Goal: Information Seeking & Learning: Learn about a topic

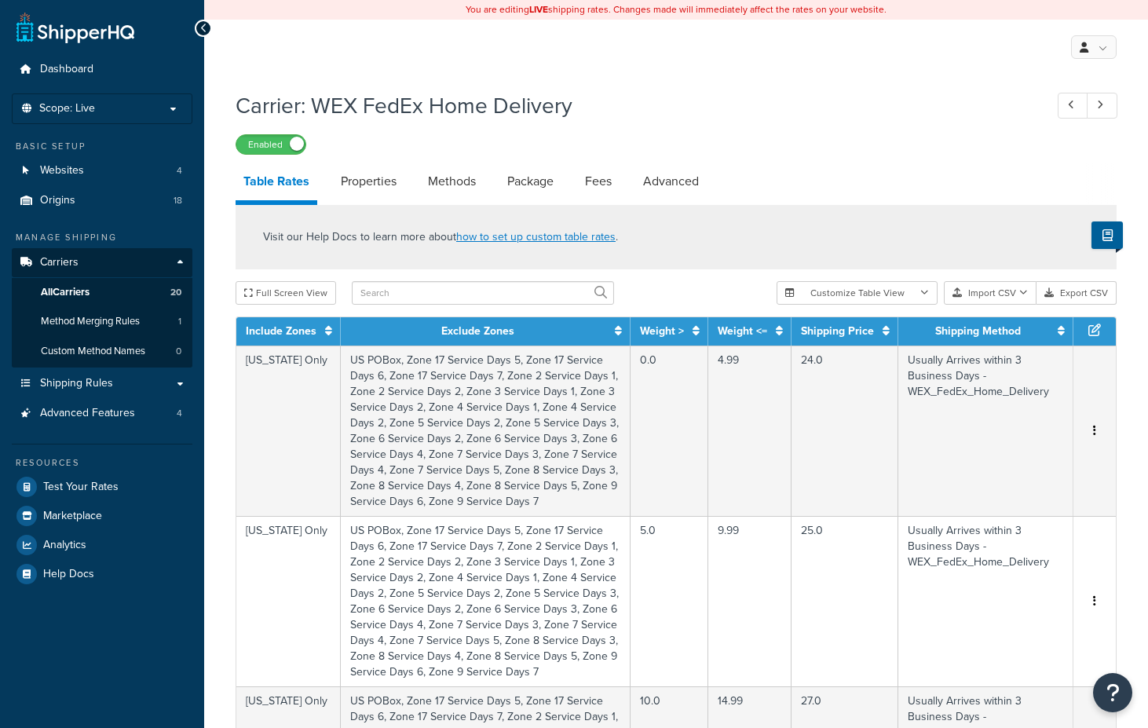
select select "25"
click at [81, 377] on span "Shipping Rules" at bounding box center [76, 383] width 73 height 13
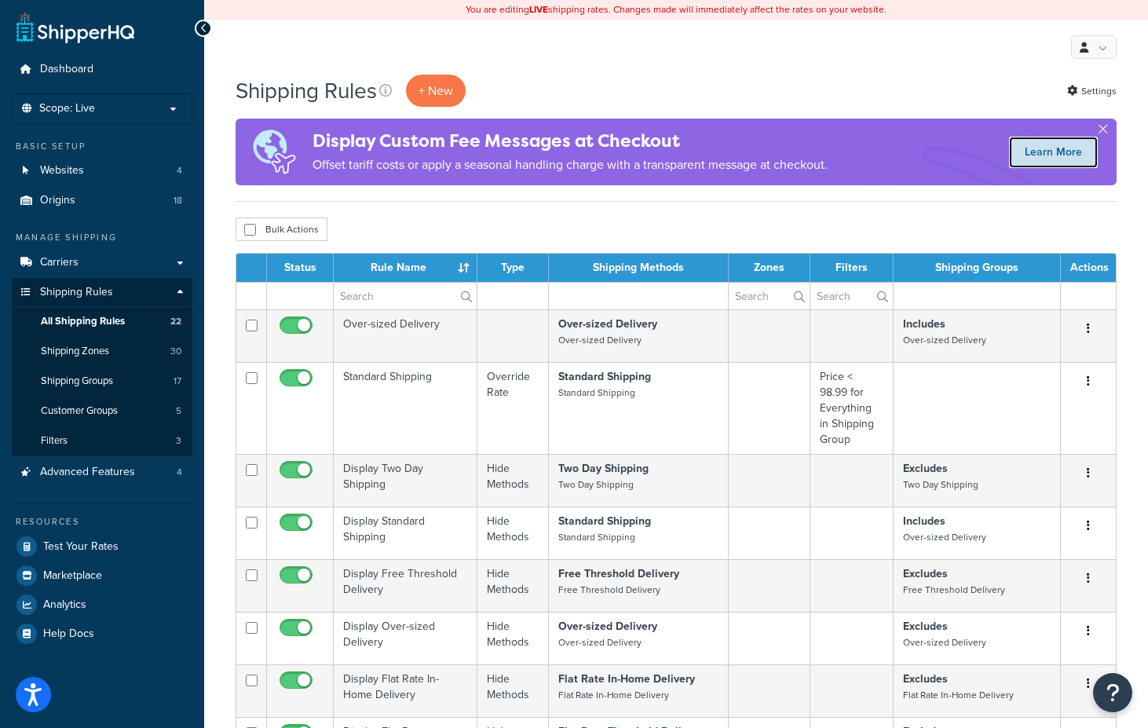
click at [1039, 152] on link "Learn More" at bounding box center [1053, 152] width 89 height 31
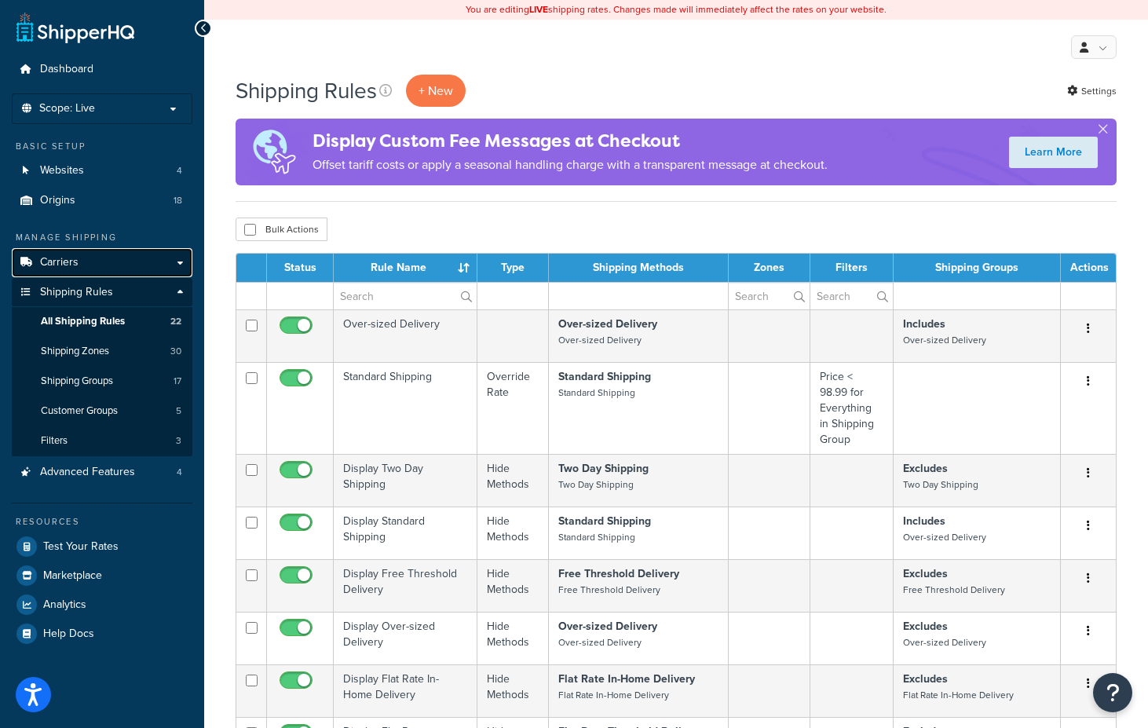
click at [119, 259] on link "Carriers" at bounding box center [102, 262] width 181 height 29
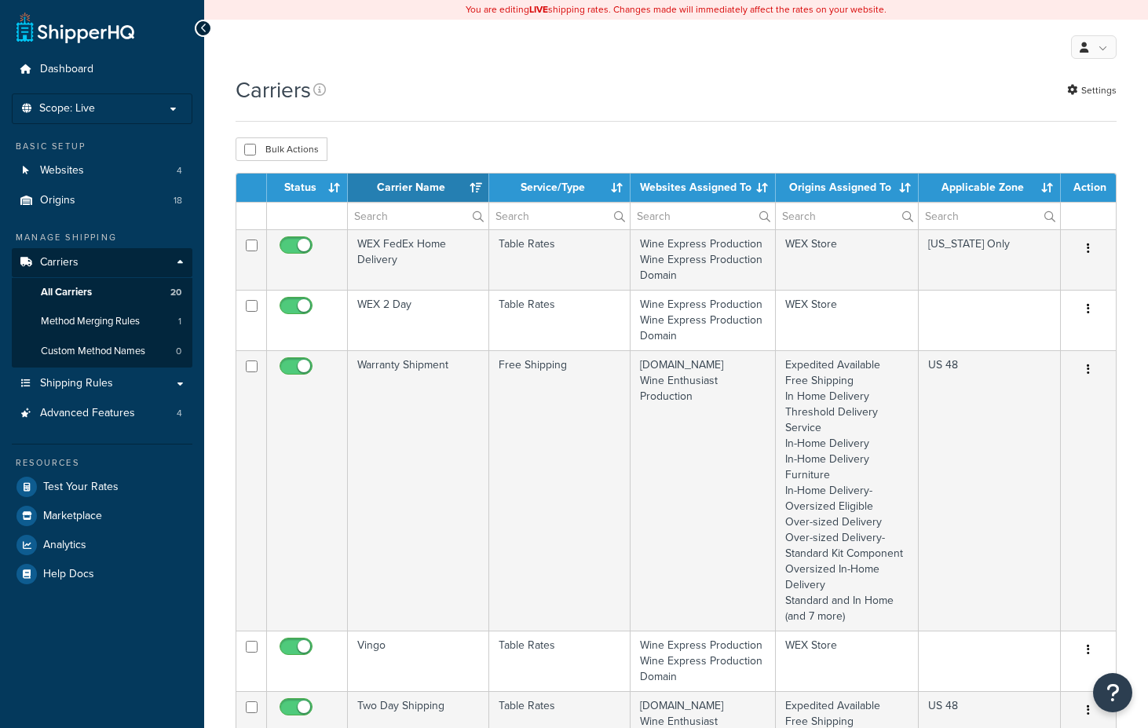
select select "15"
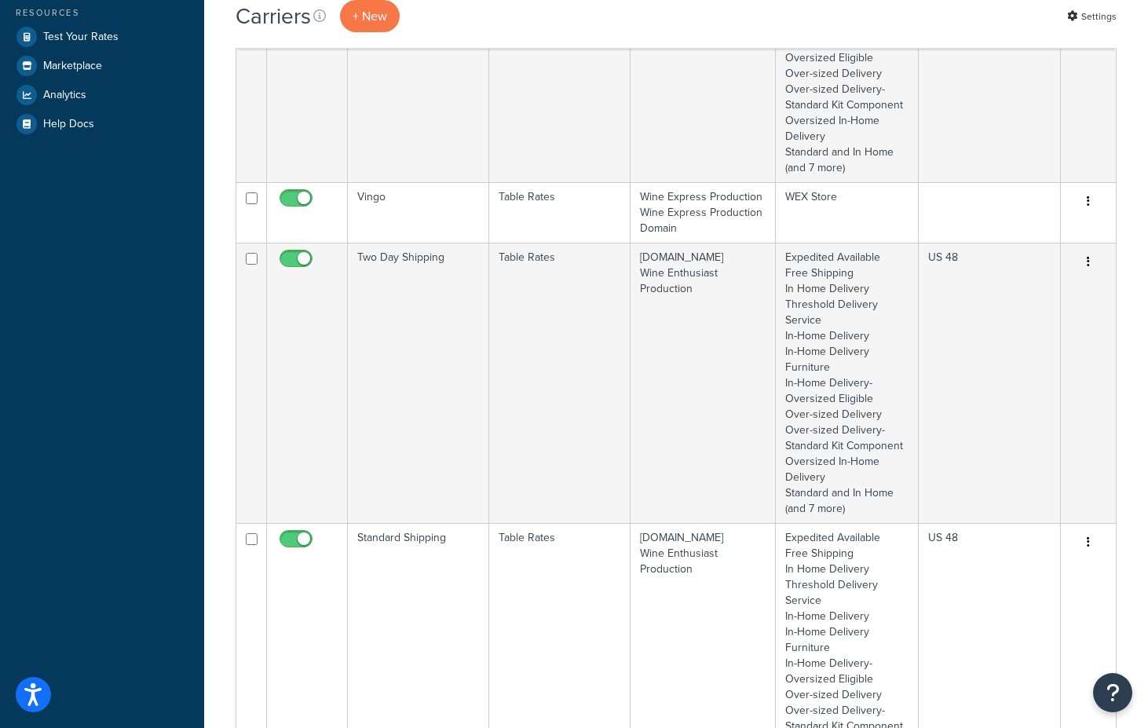
scroll to position [452, 0]
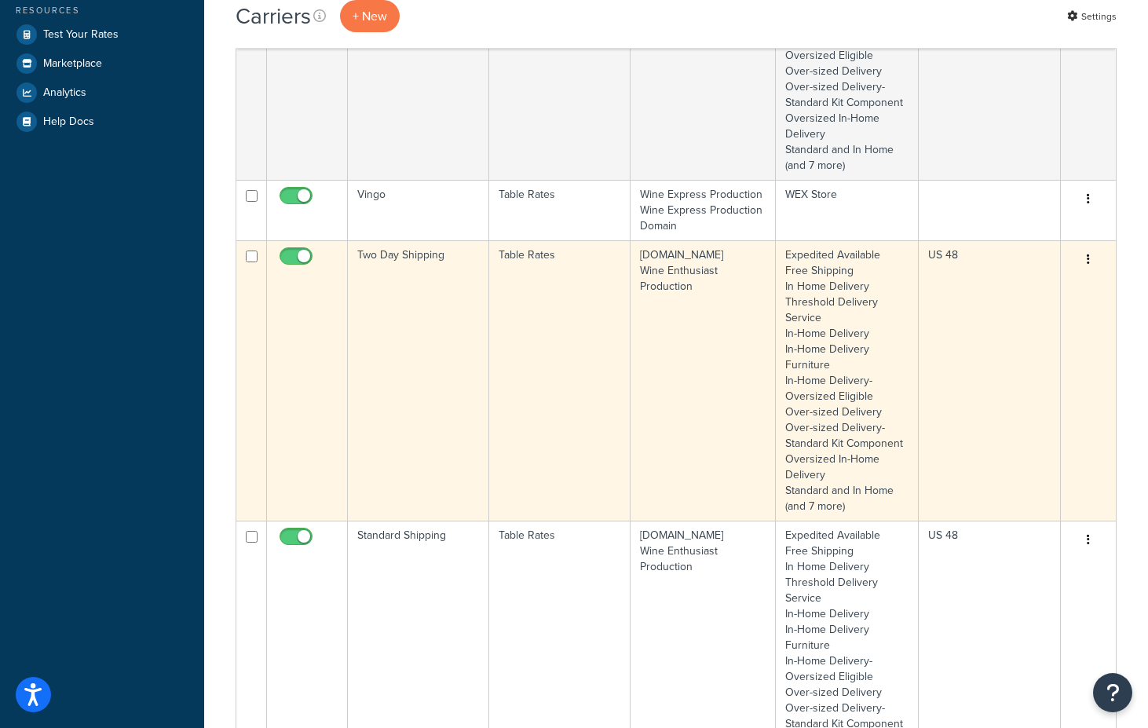
click at [531, 308] on td "Table Rates" at bounding box center [559, 380] width 141 height 280
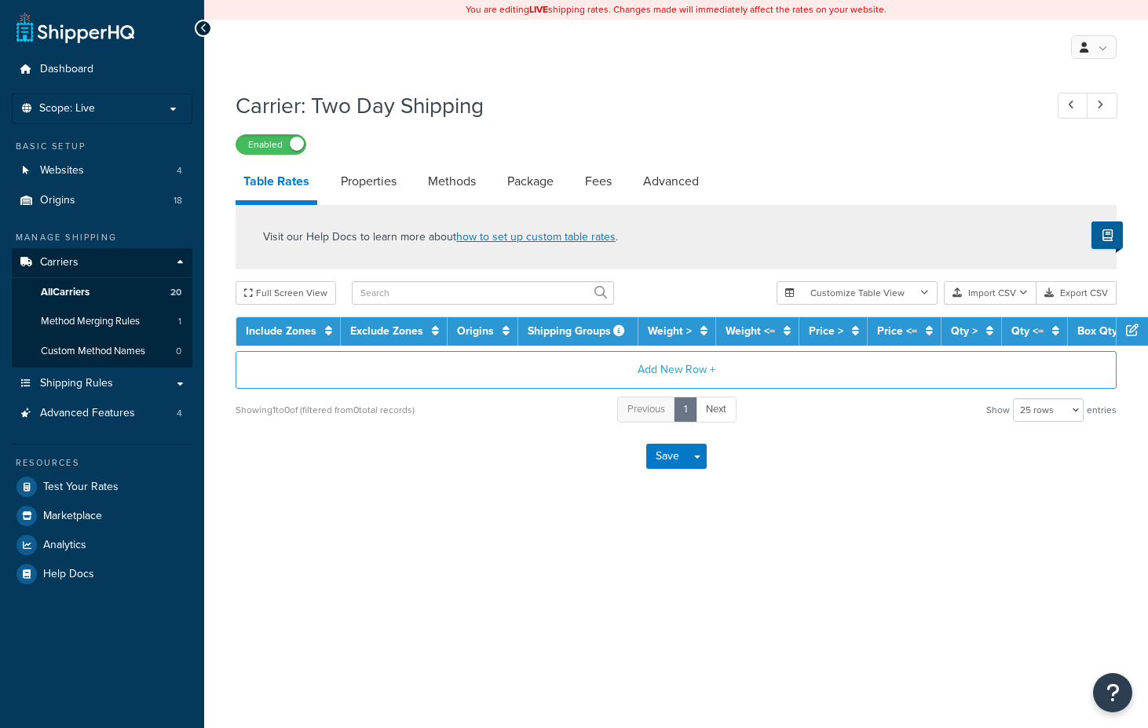
select select "25"
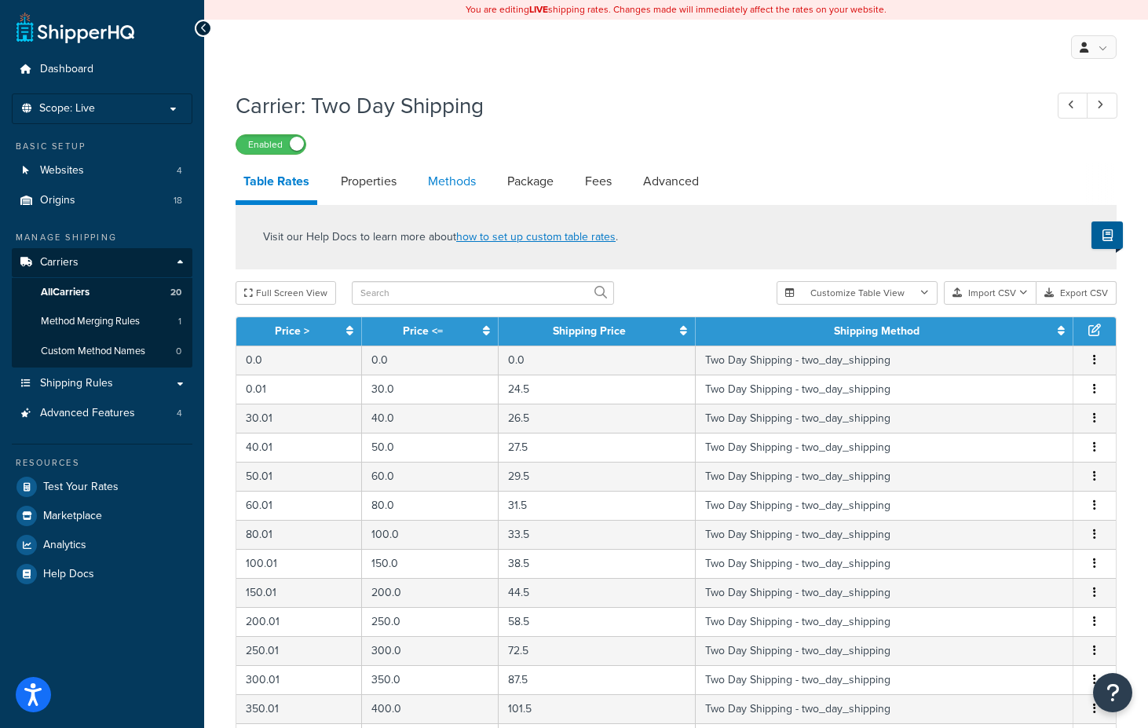
click at [444, 180] on link "Methods" at bounding box center [452, 182] width 64 height 38
select select "25"
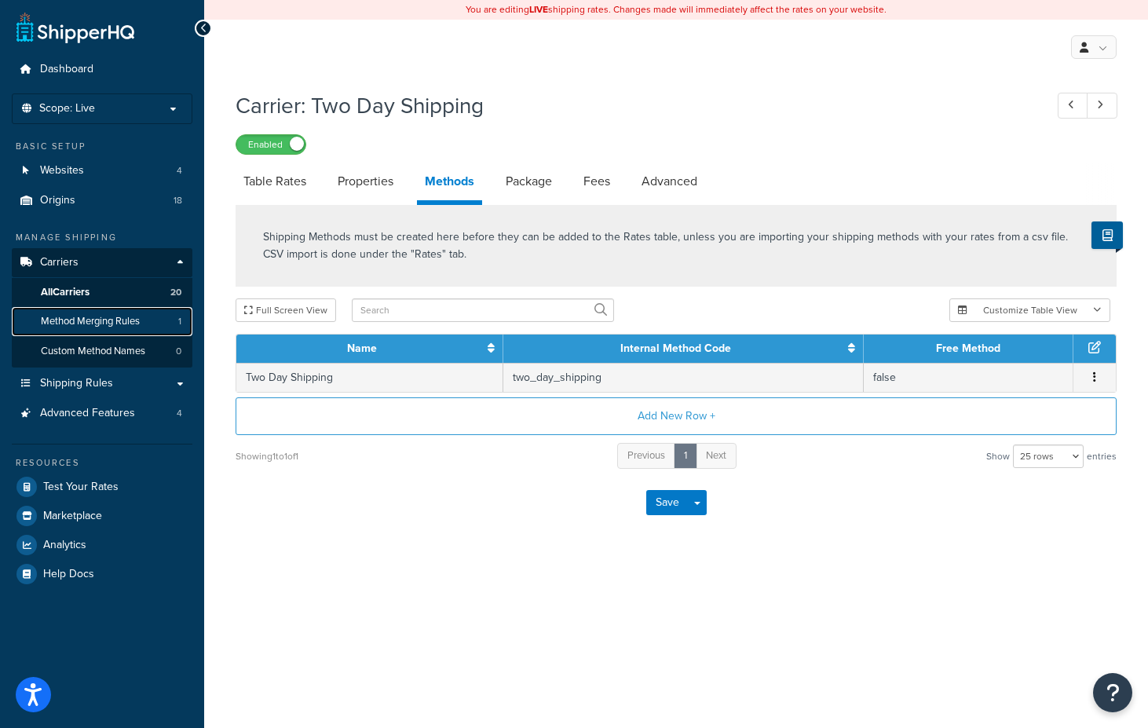
click at [68, 318] on span "Method Merging Rules" at bounding box center [90, 321] width 99 height 13
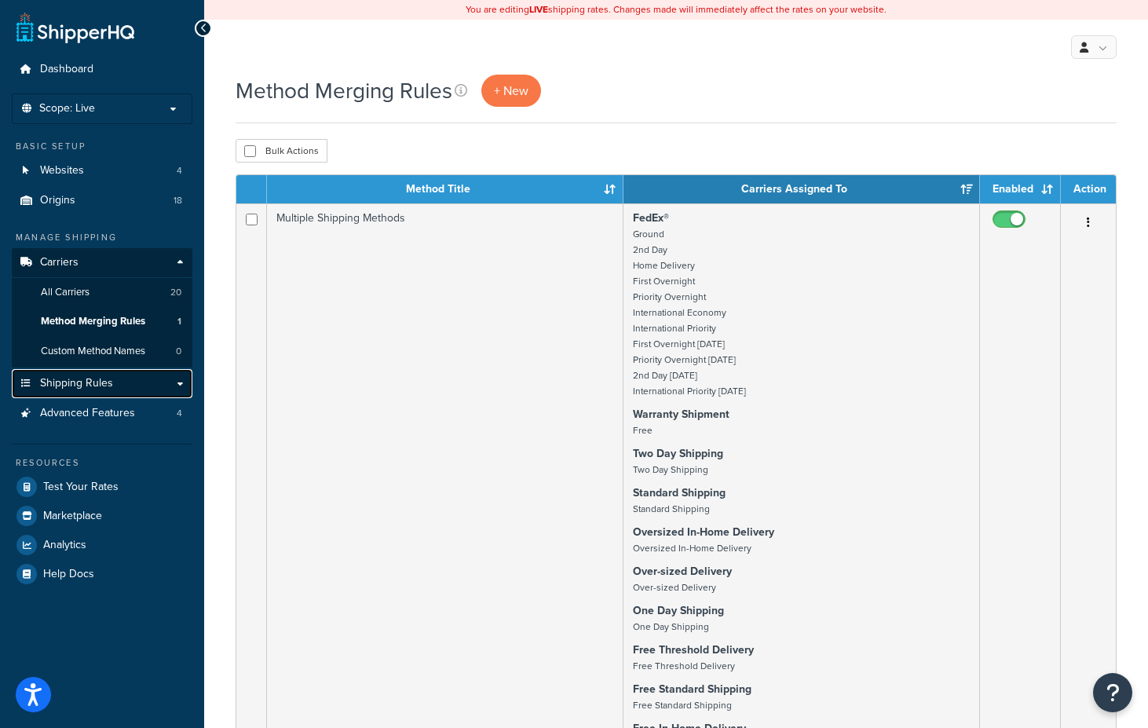
click at [64, 388] on span "Shipping Rules" at bounding box center [76, 383] width 73 height 13
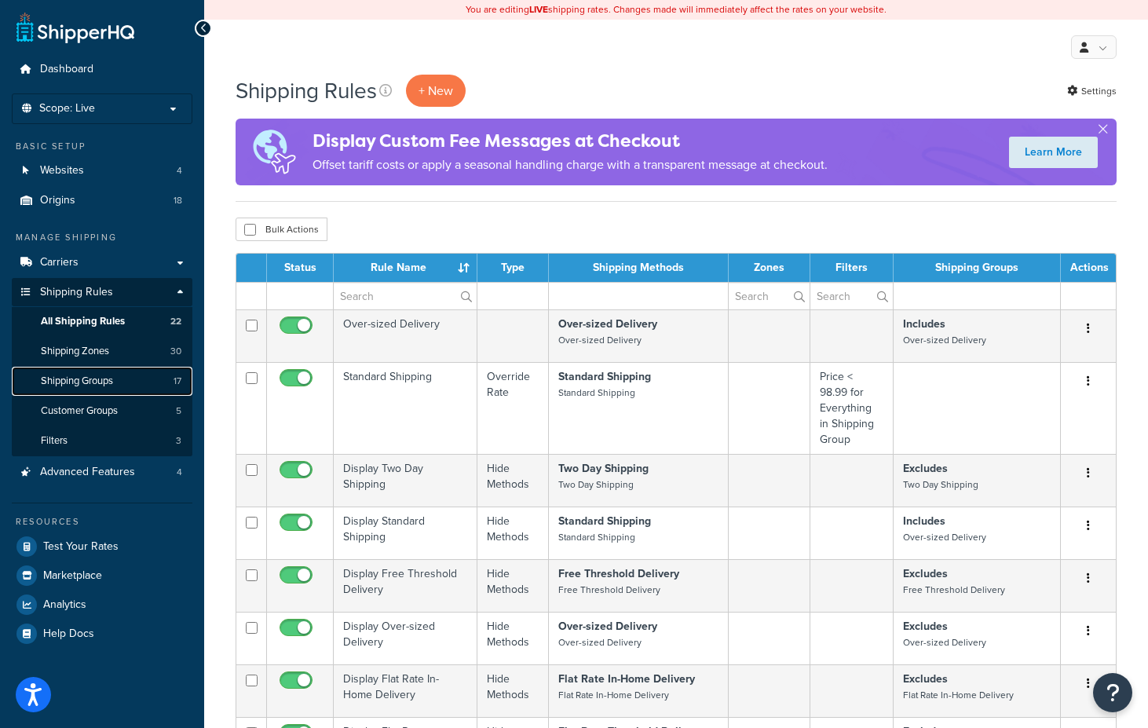
click at [64, 388] on link "Shipping Groups 17" at bounding box center [102, 381] width 181 height 29
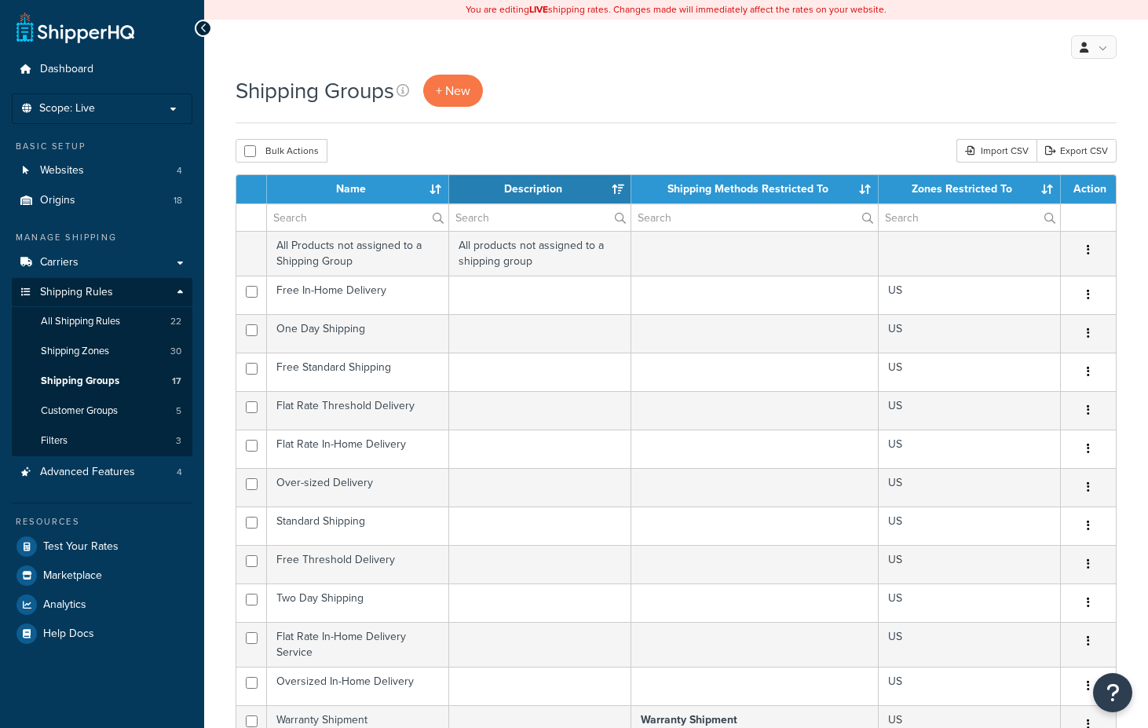
select select "15"
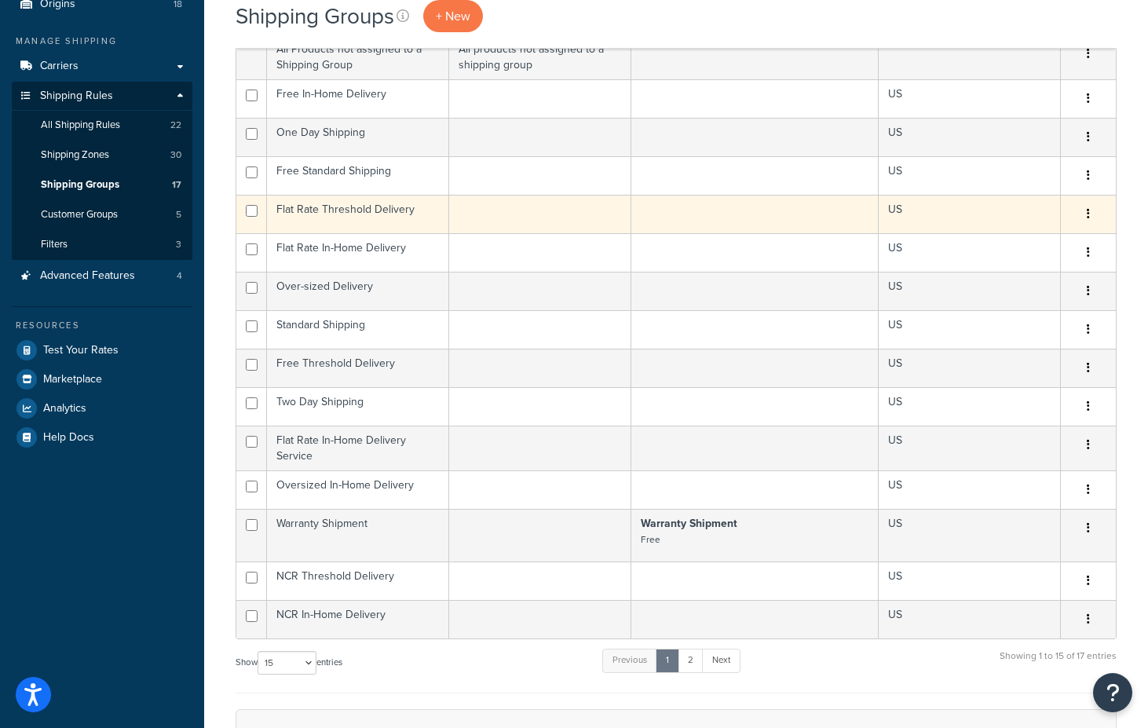
scroll to position [218, 0]
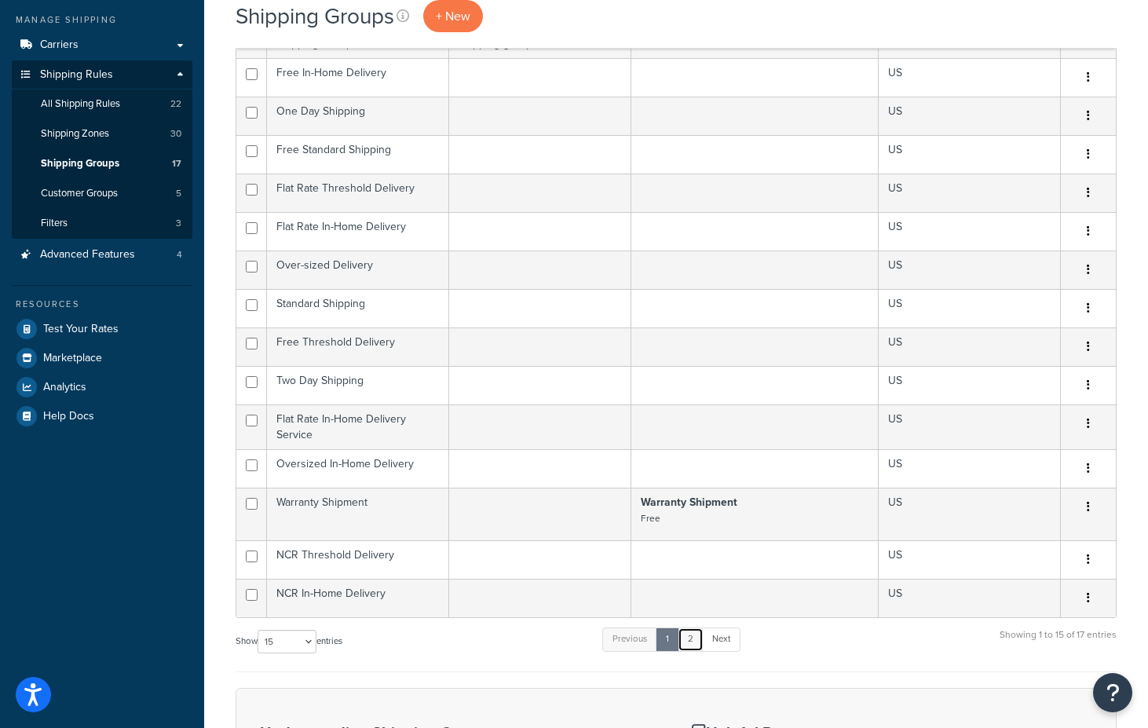
click at [686, 651] on link "2" at bounding box center [691, 639] width 26 height 24
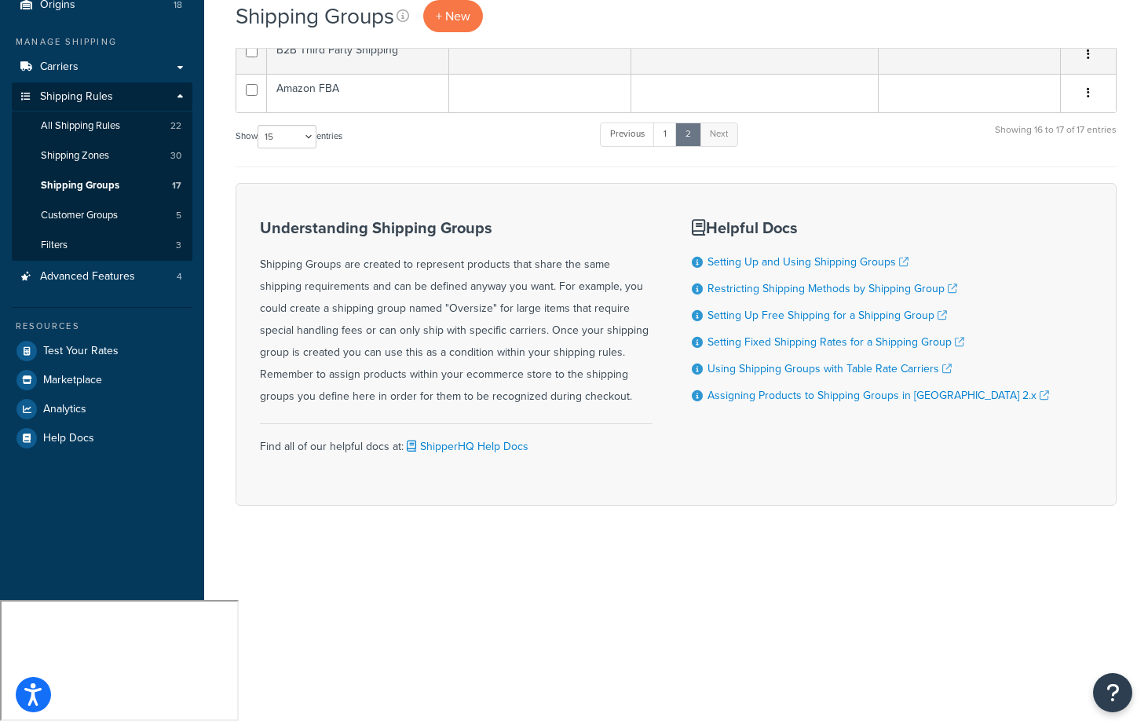
scroll to position [68, 0]
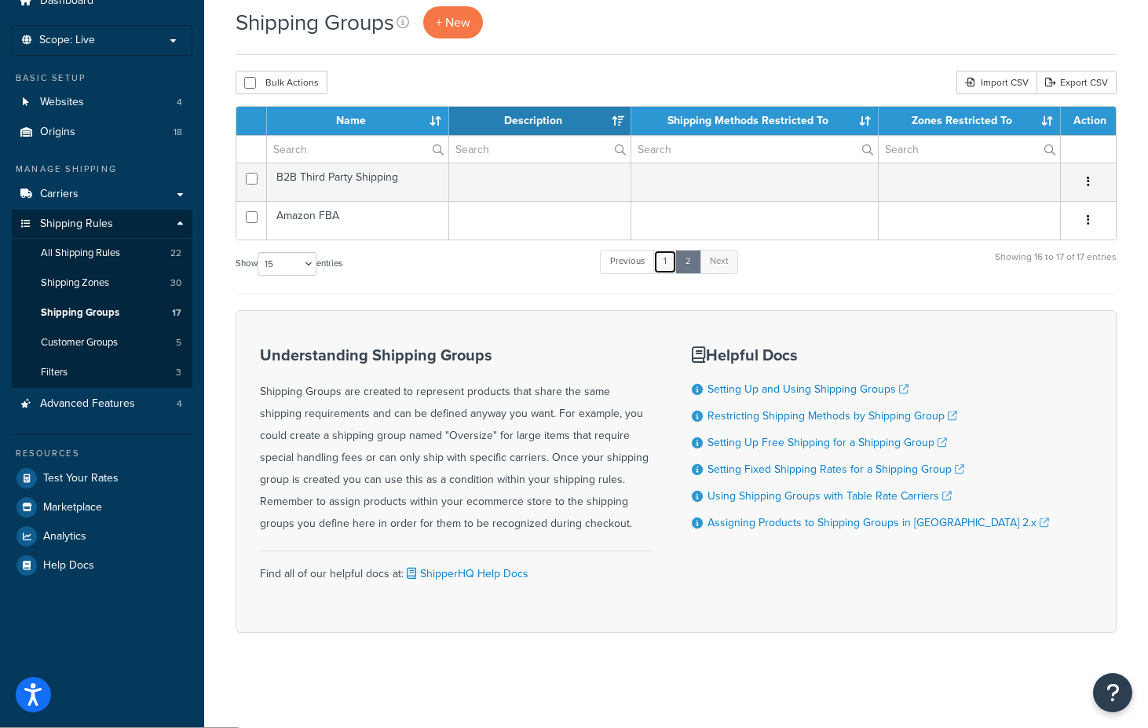
click at [668, 268] on link "1" at bounding box center [665, 262] width 24 height 24
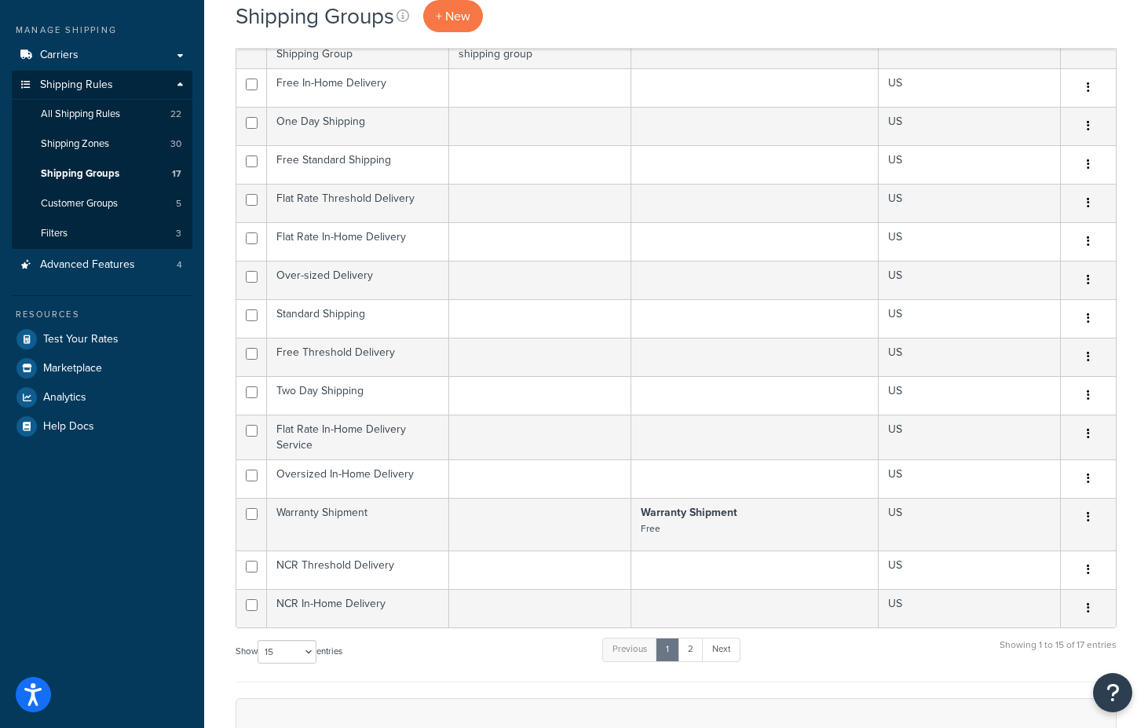
scroll to position [9, 0]
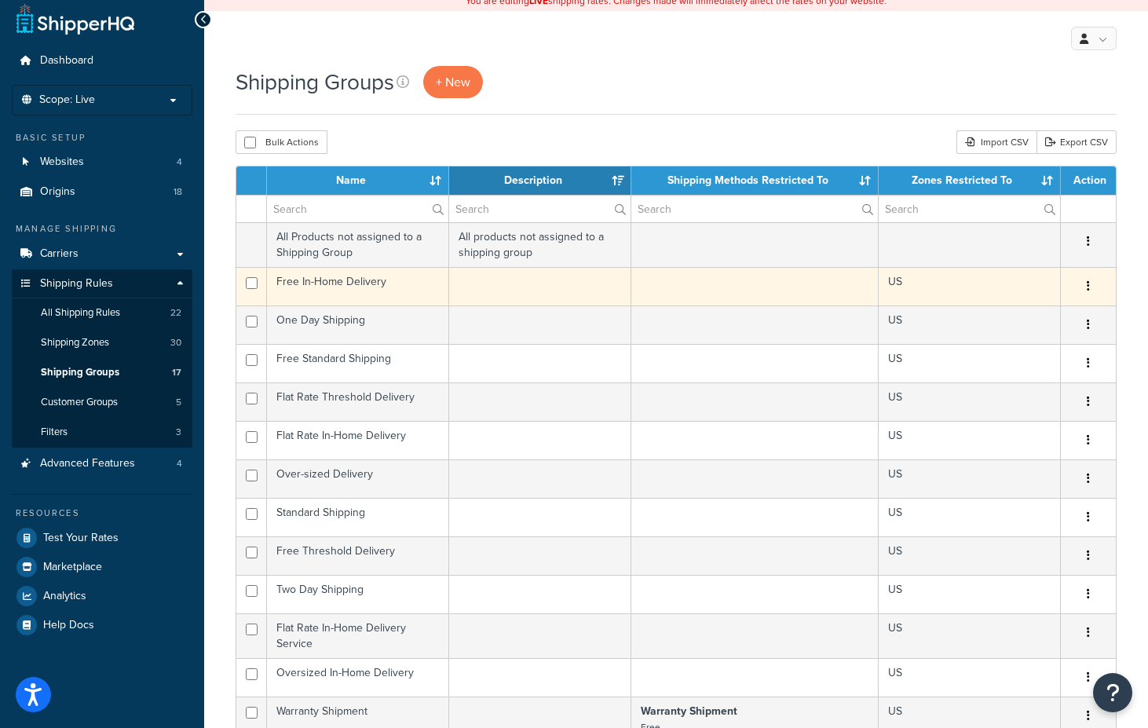
click at [400, 287] on td "Free In-Home Delivery" at bounding box center [358, 286] width 182 height 38
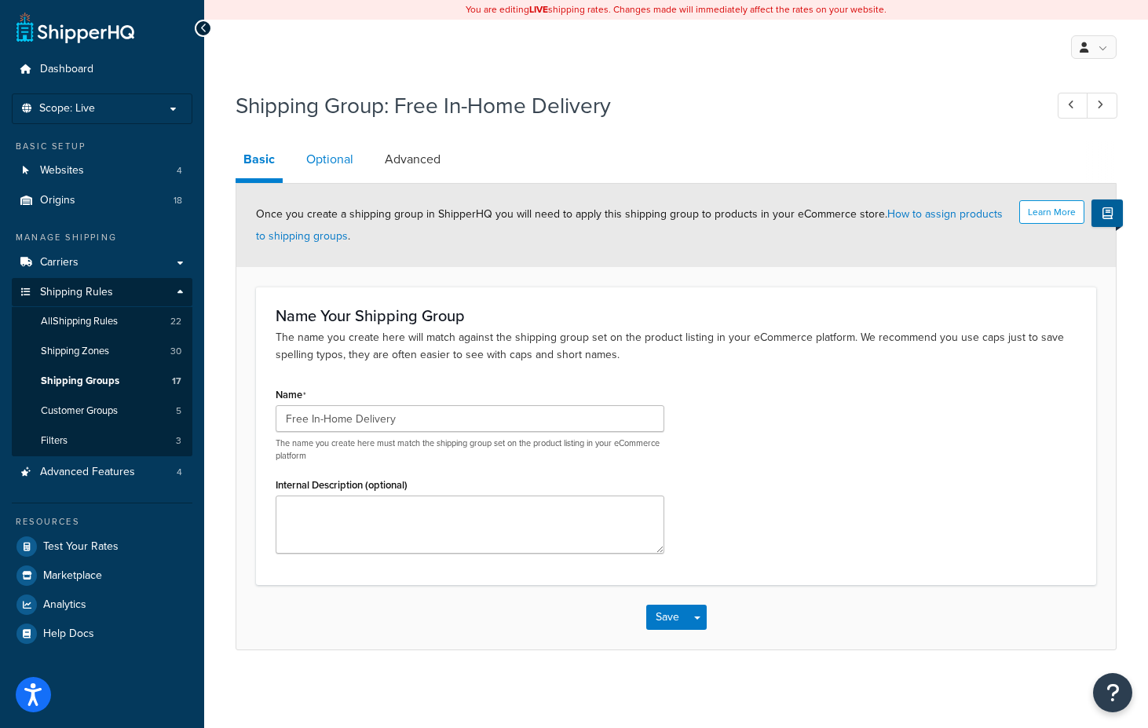
click at [329, 149] on link "Optional" at bounding box center [329, 160] width 63 height 38
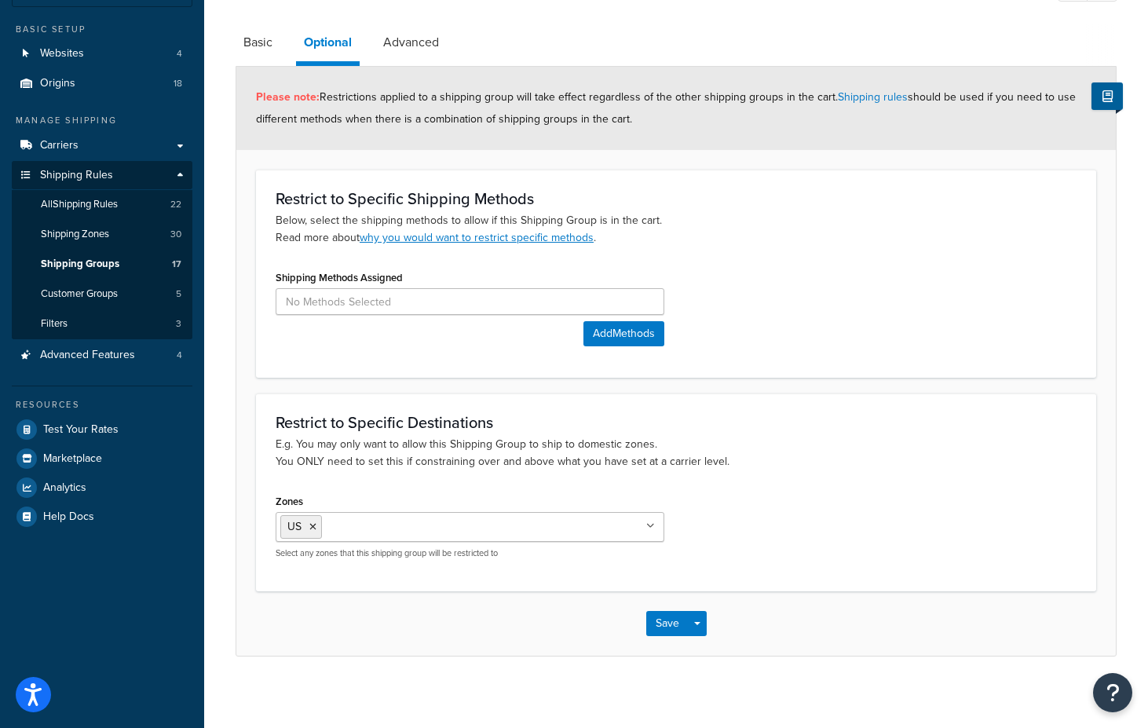
scroll to position [124, 0]
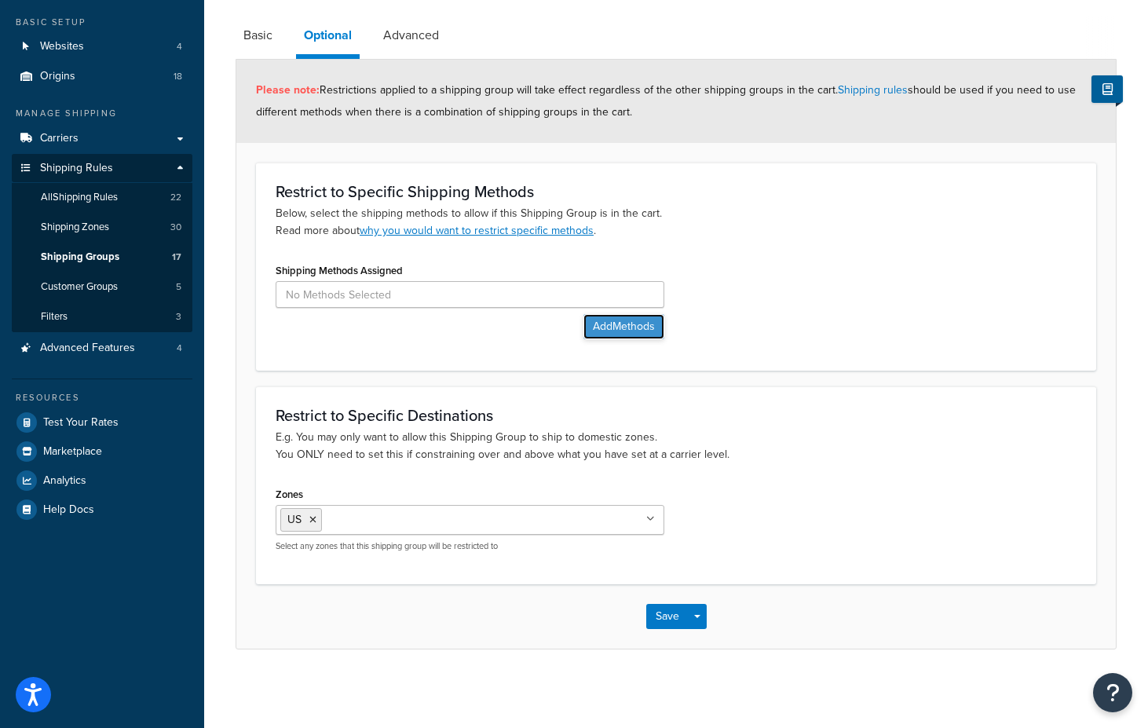
click at [583, 325] on button "Add Methods" at bounding box center [623, 326] width 81 height 25
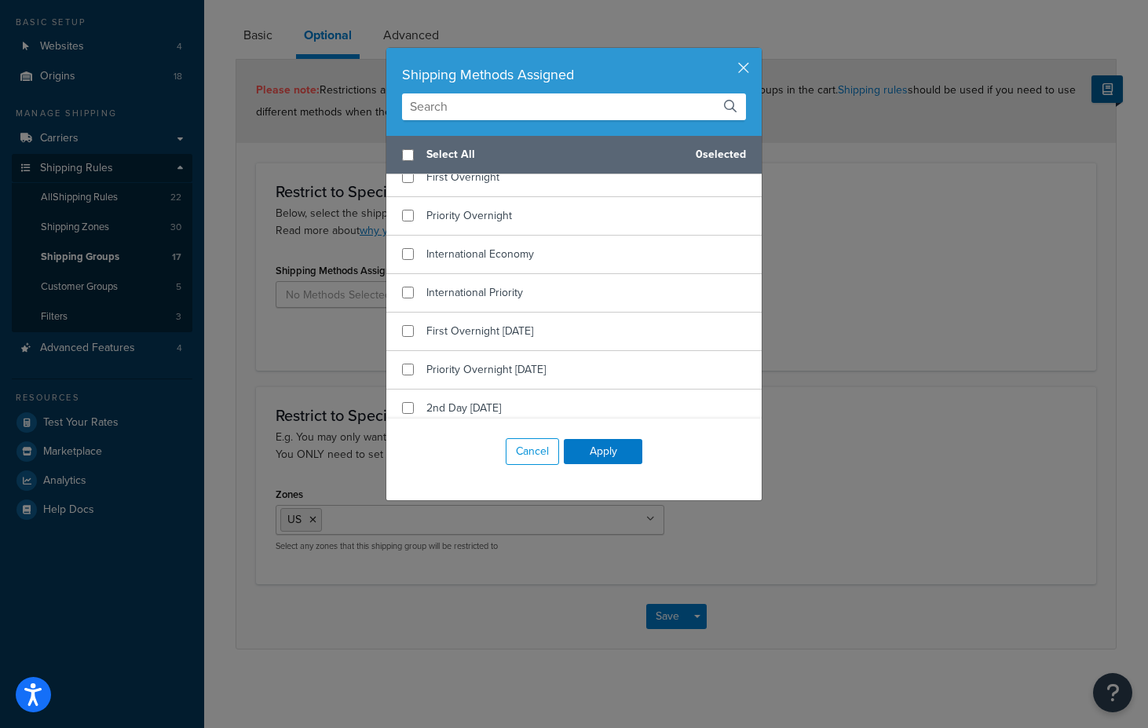
scroll to position [1660, 0]
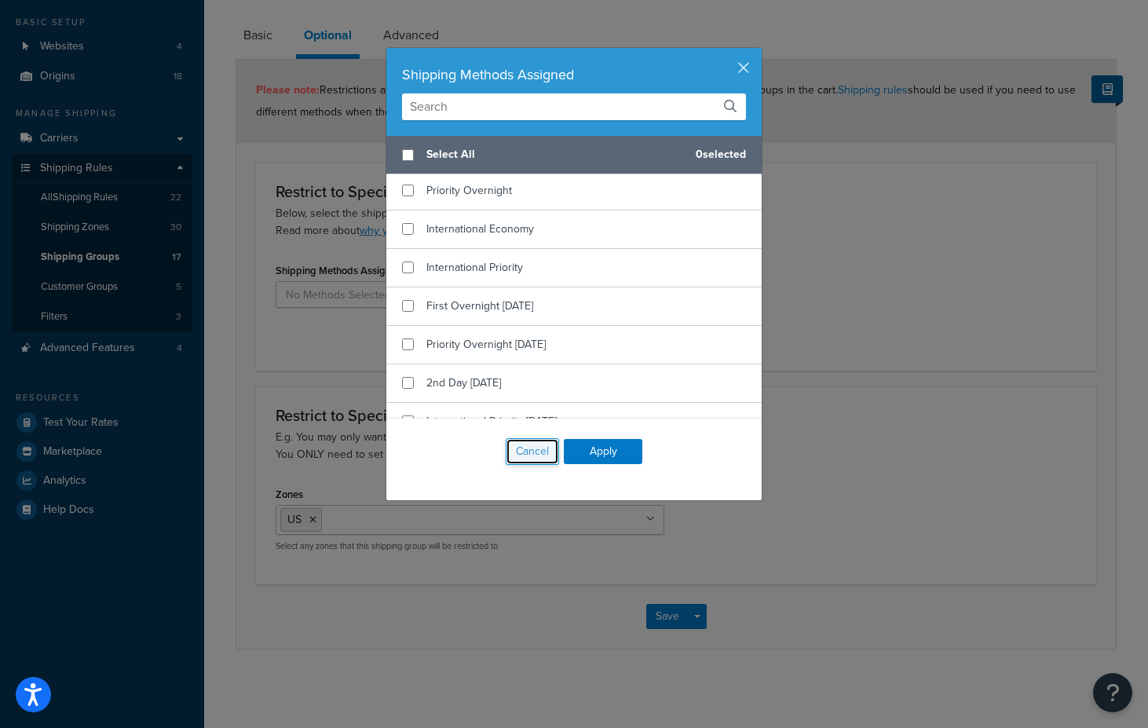
click at [540, 453] on button "Cancel" at bounding box center [532, 451] width 53 height 27
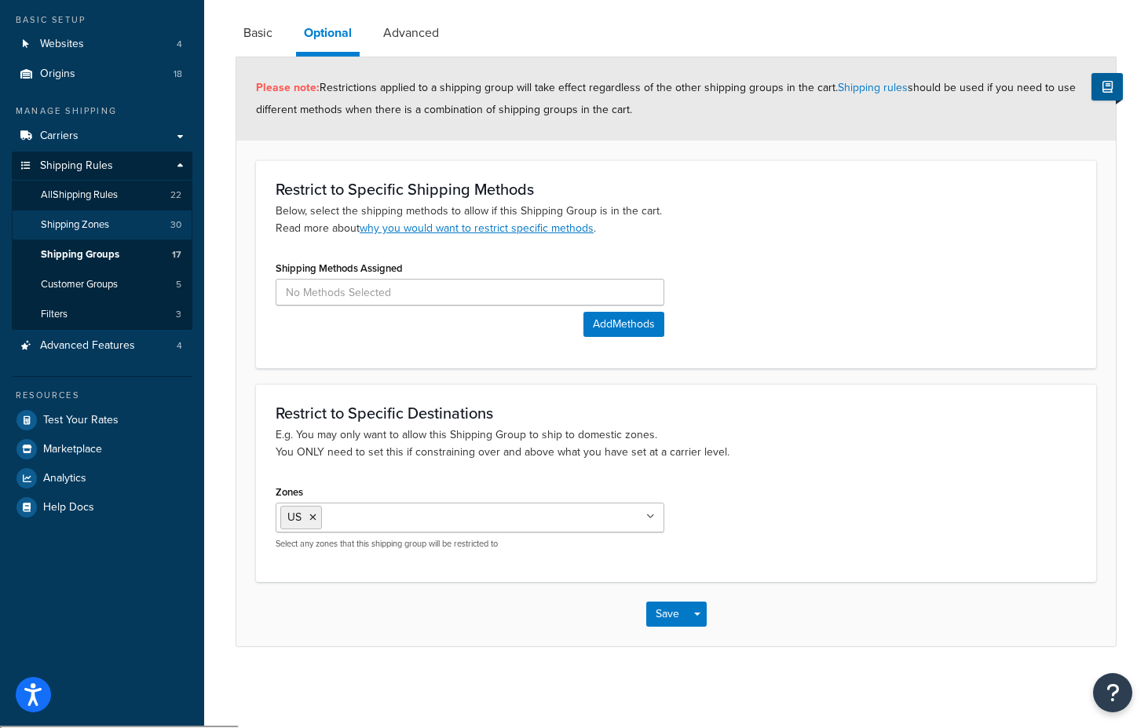
scroll to position [0, 0]
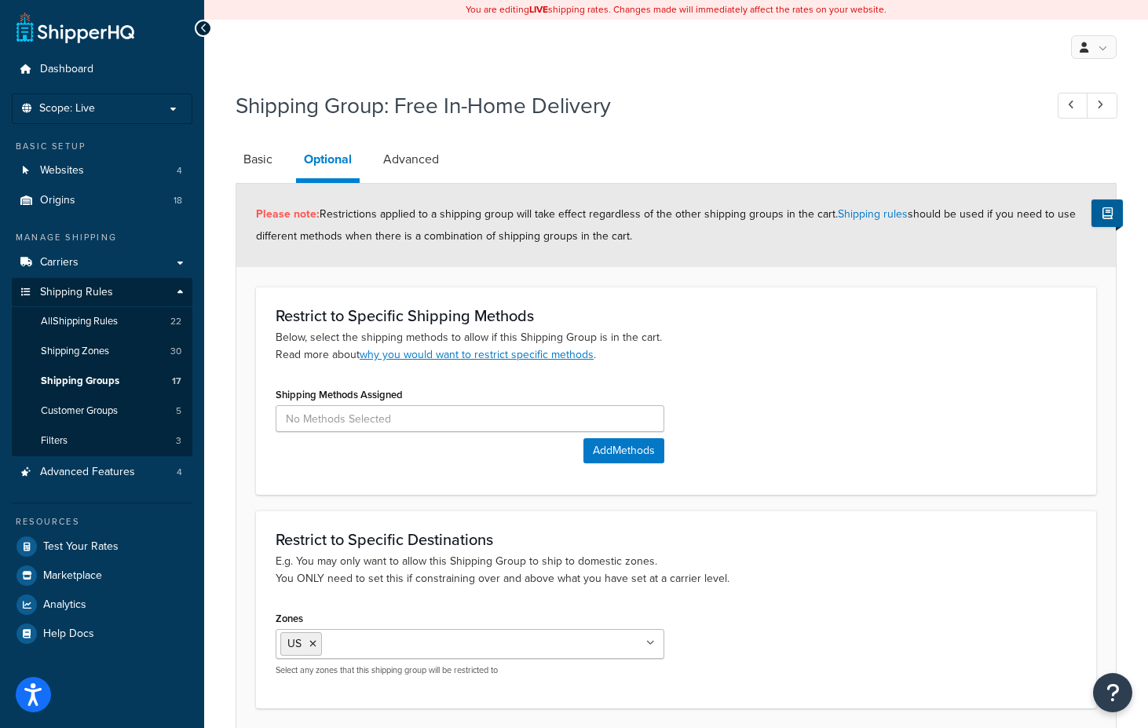
click at [840, 85] on div "Shipping Group: Free In-Home Delivery" at bounding box center [676, 107] width 881 height 50
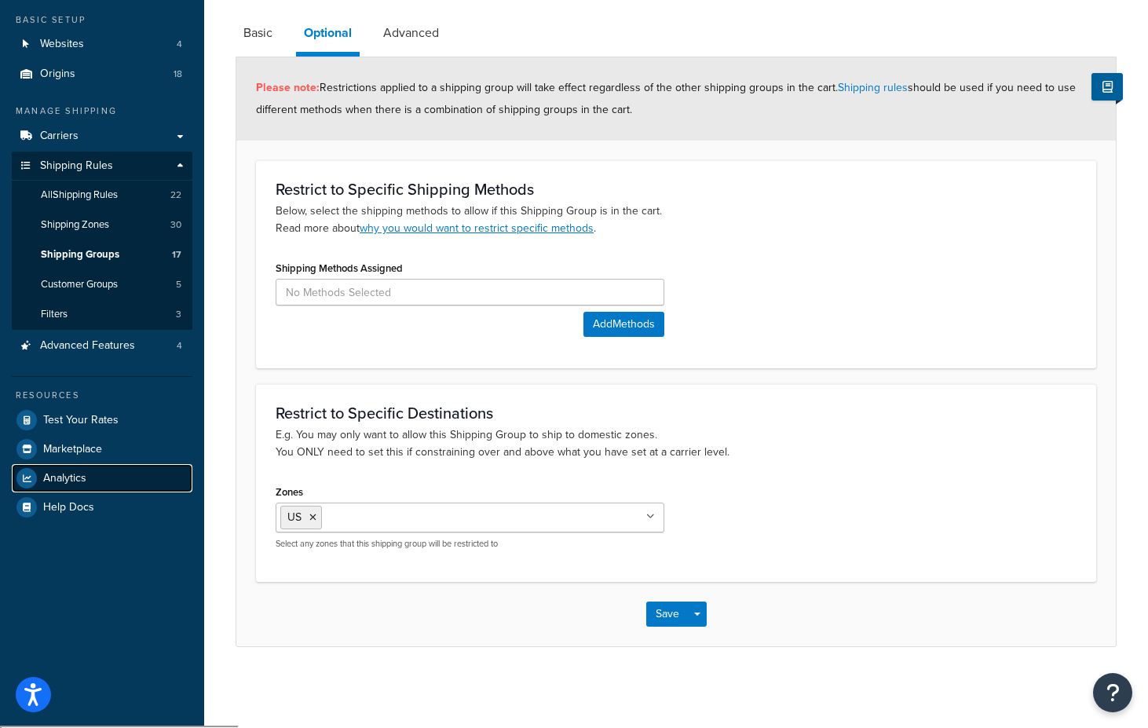
click at [57, 477] on span "Analytics" at bounding box center [64, 478] width 43 height 13
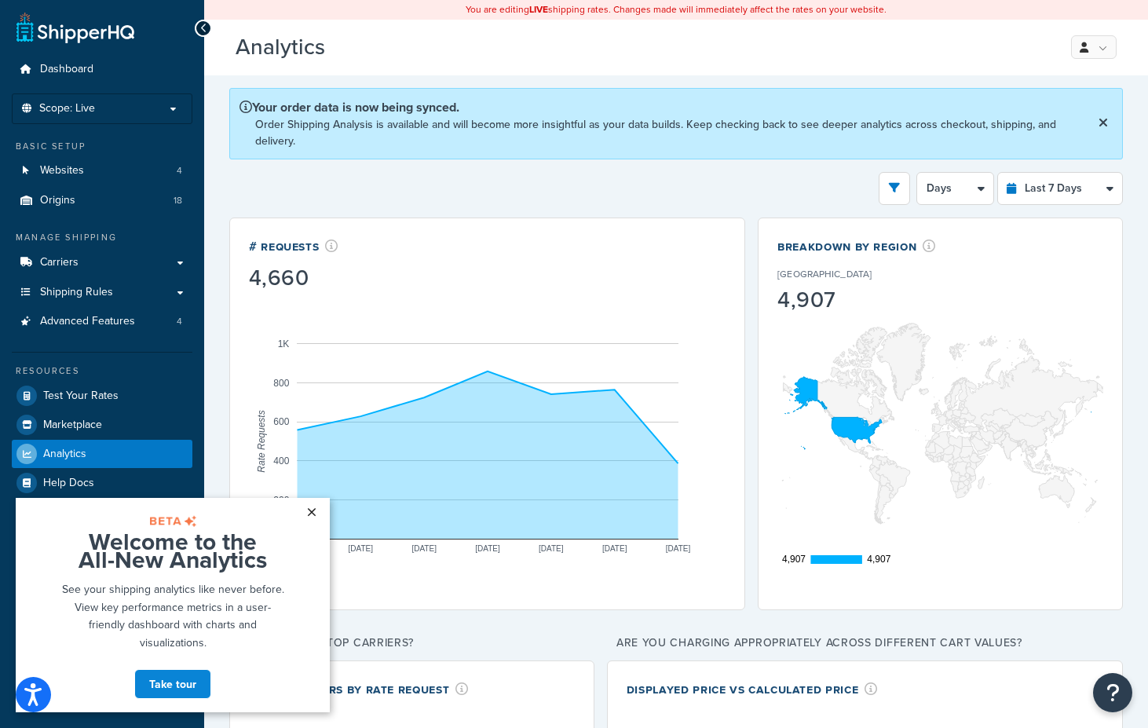
click at [308, 510] on link "×" at bounding box center [311, 512] width 27 height 28
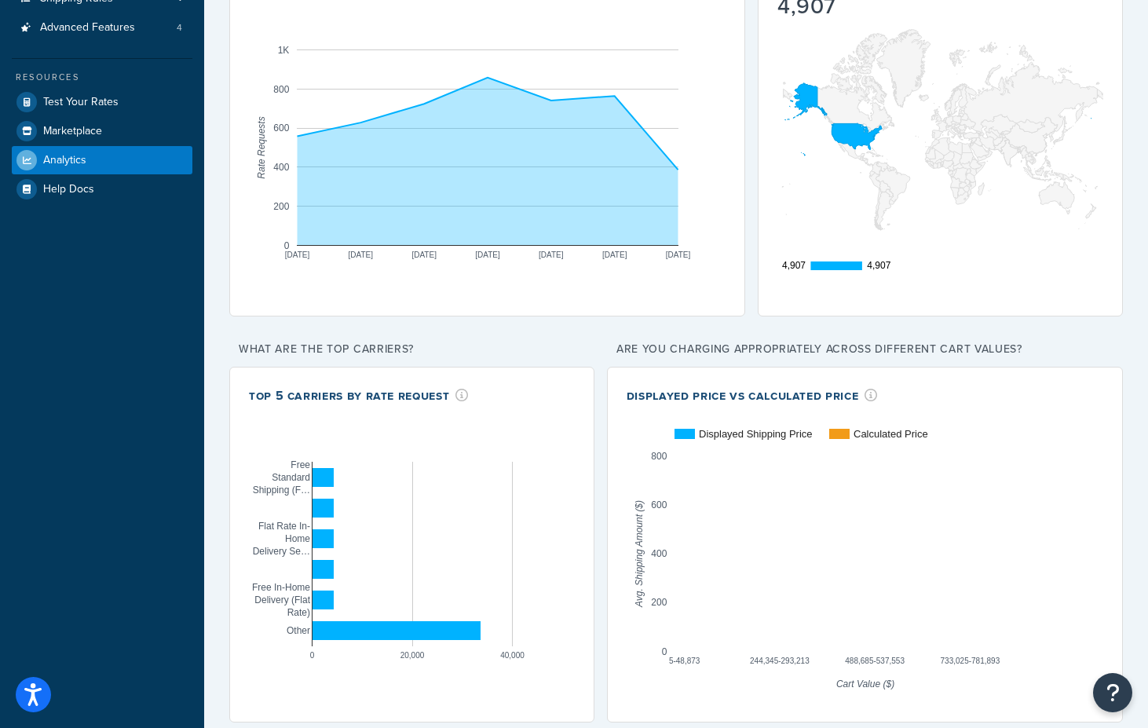
scroll to position [295, 0]
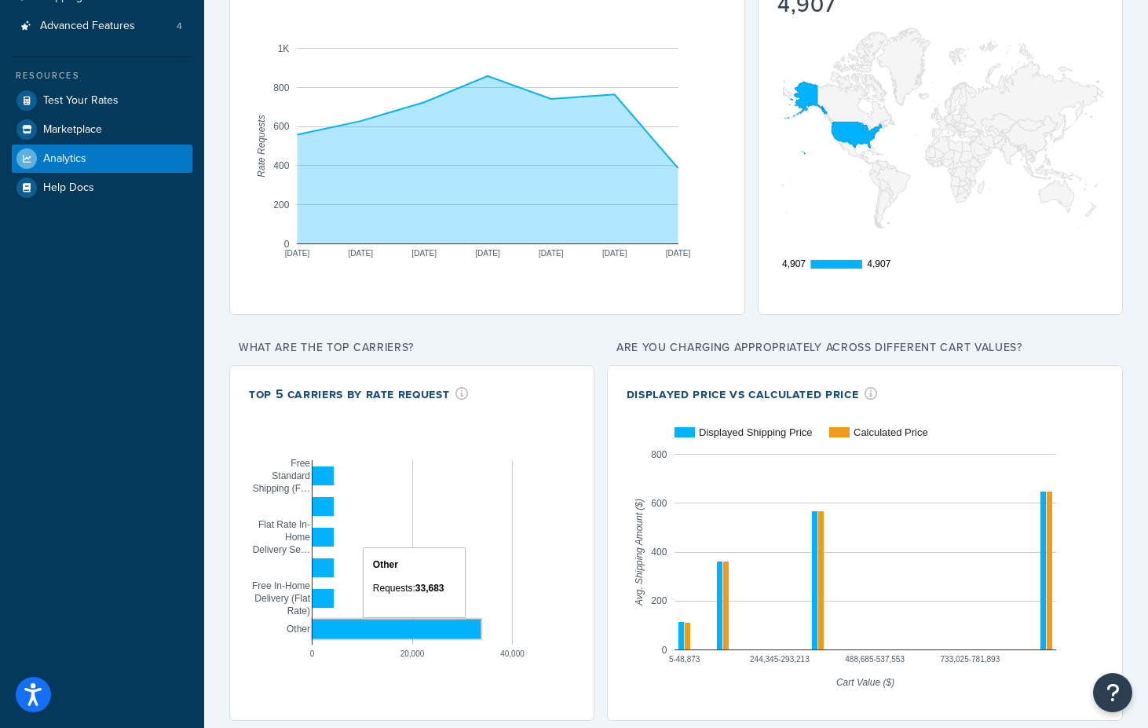
click at [377, 634] on rect "A chart." at bounding box center [397, 629] width 168 height 19
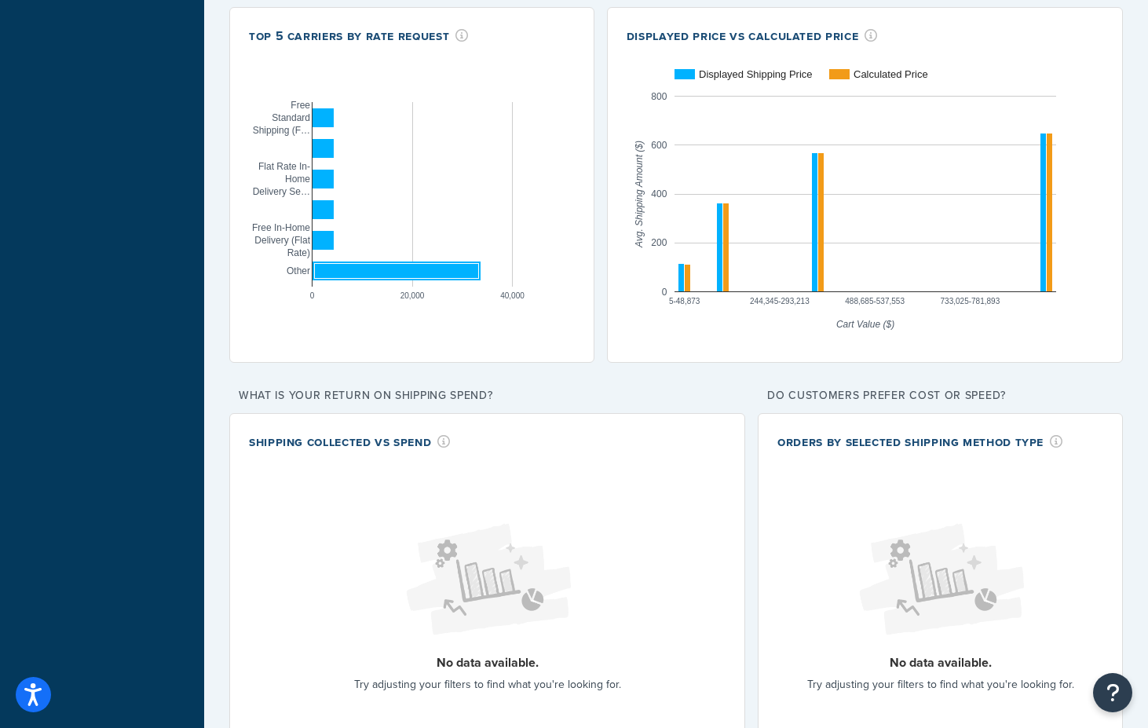
scroll to position [452, 0]
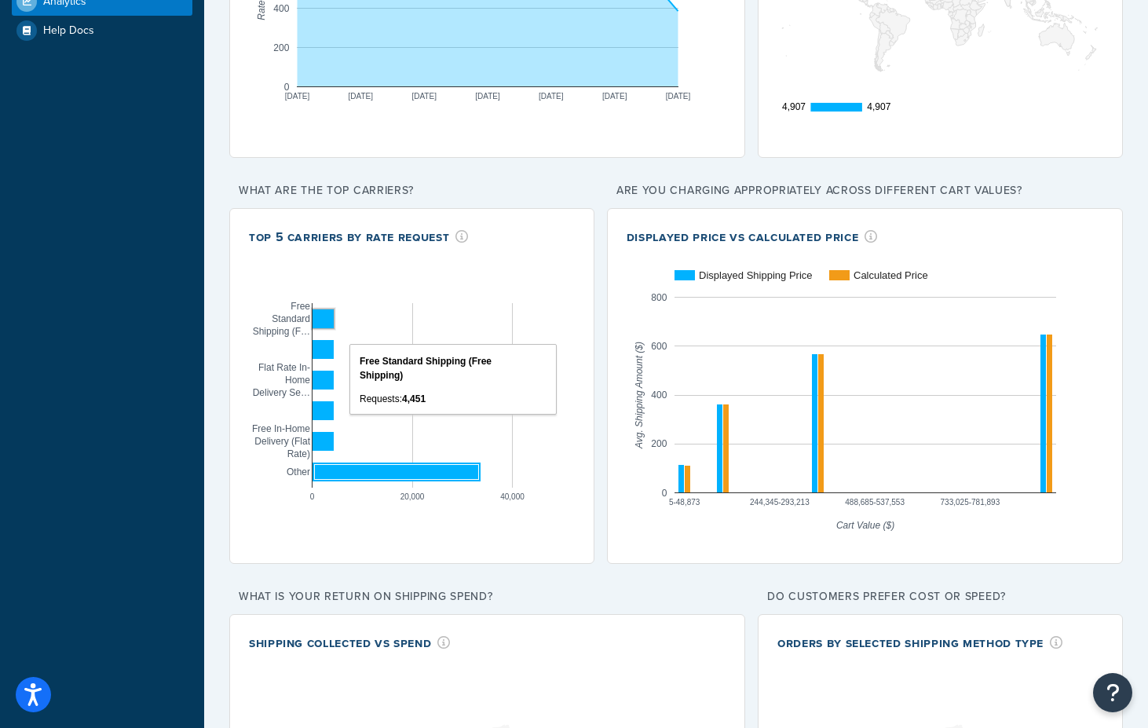
click at [322, 324] on rect "A chart." at bounding box center [323, 318] width 21 height 19
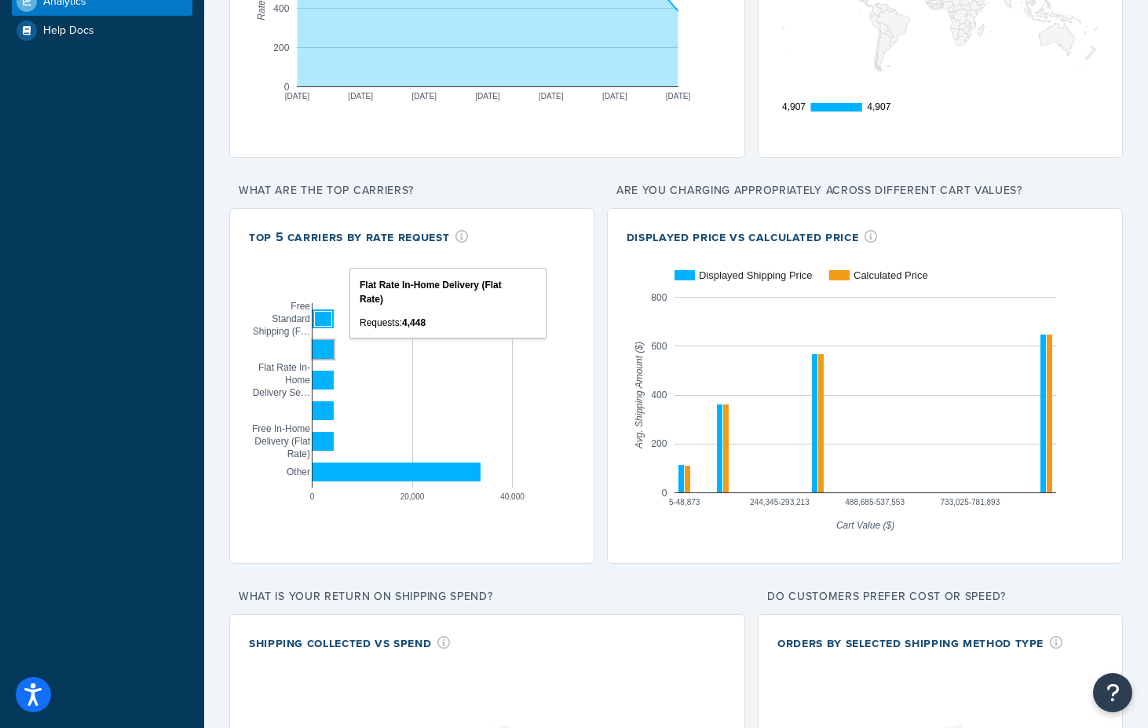
click at [325, 358] on rect "A chart." at bounding box center [324, 349] width 22 height 20
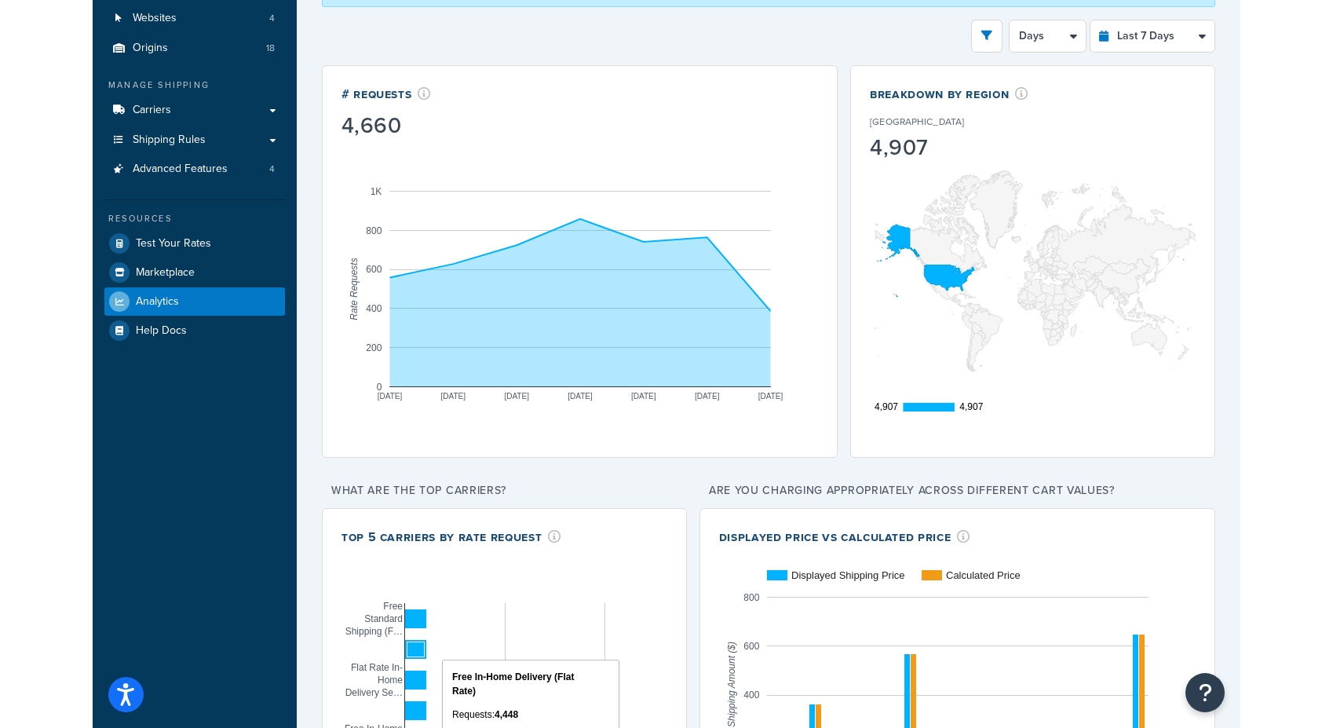
scroll to position [0, 0]
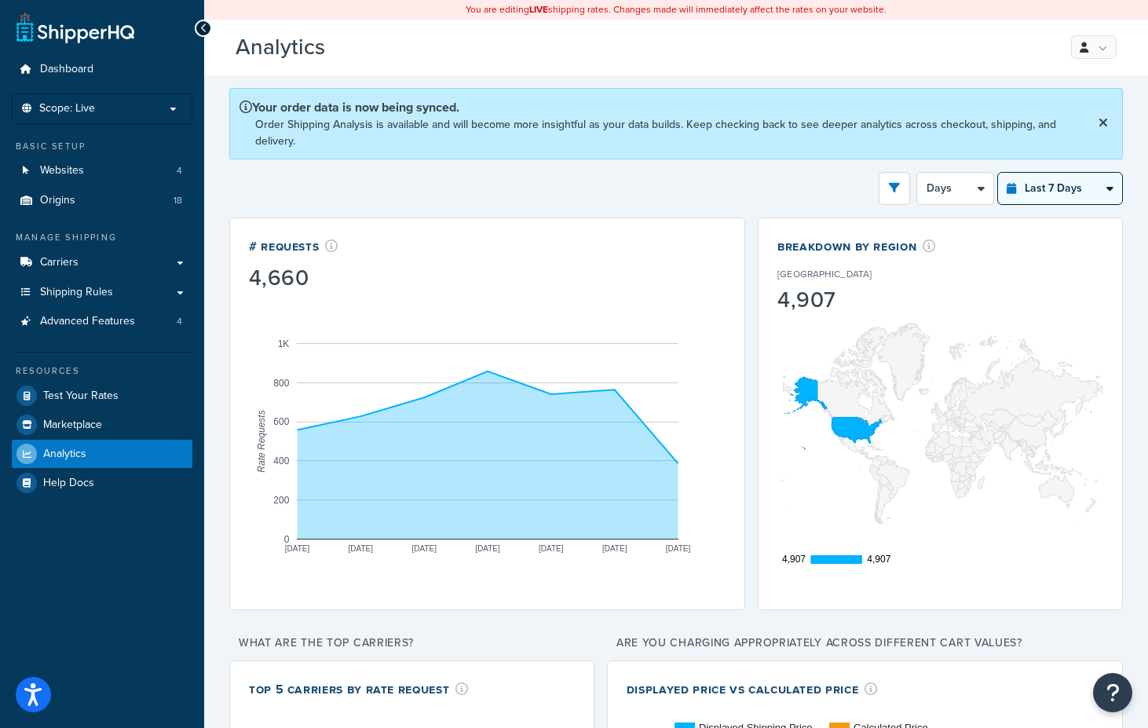
click at [1018, 177] on select "Last 24 Hours Last 7 Days Last 30 Days Last 3 Months Last 6 Months Last 12 Mont…" at bounding box center [1060, 188] width 124 height 31
select select "last_3_months"
select select "1w"
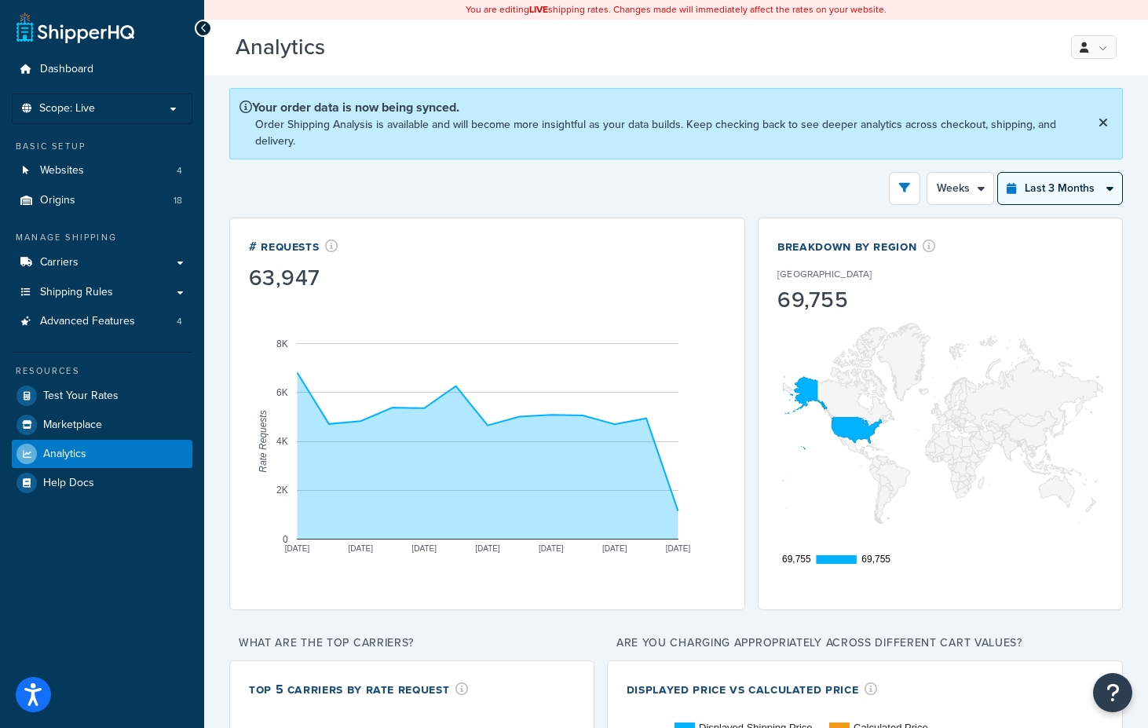
click at [1032, 189] on select "Last 24 Hours Last 7 Days Last 30 Days Last 3 Months Last 6 Months Last 12 Mont…" at bounding box center [1060, 188] width 124 height 31
select select "last_6_months"
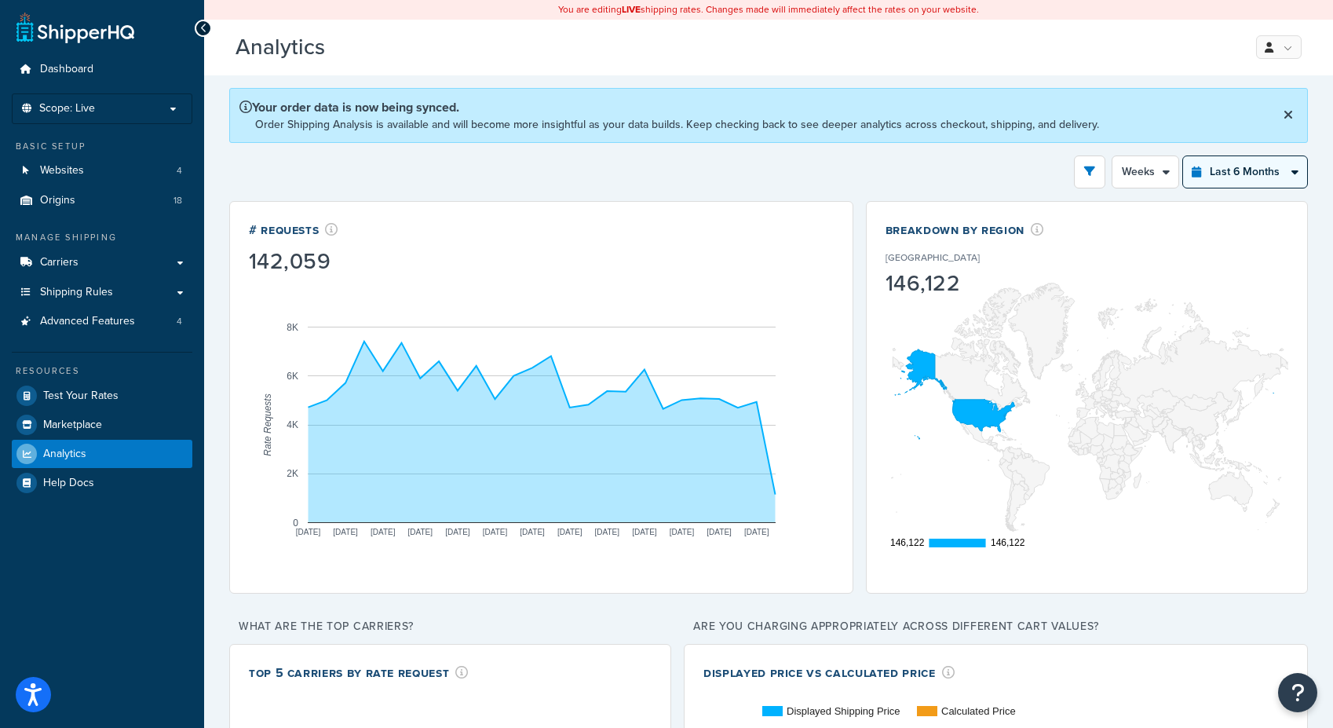
click at [1147, 179] on select "Last 24 Hours Last 7 Days Last 30 Days Last 3 Months Last 6 Months Last 12 Mont…" at bounding box center [1245, 171] width 124 height 31
click at [1093, 174] on icon "open filter drawer" at bounding box center [1090, 171] width 11 height 11
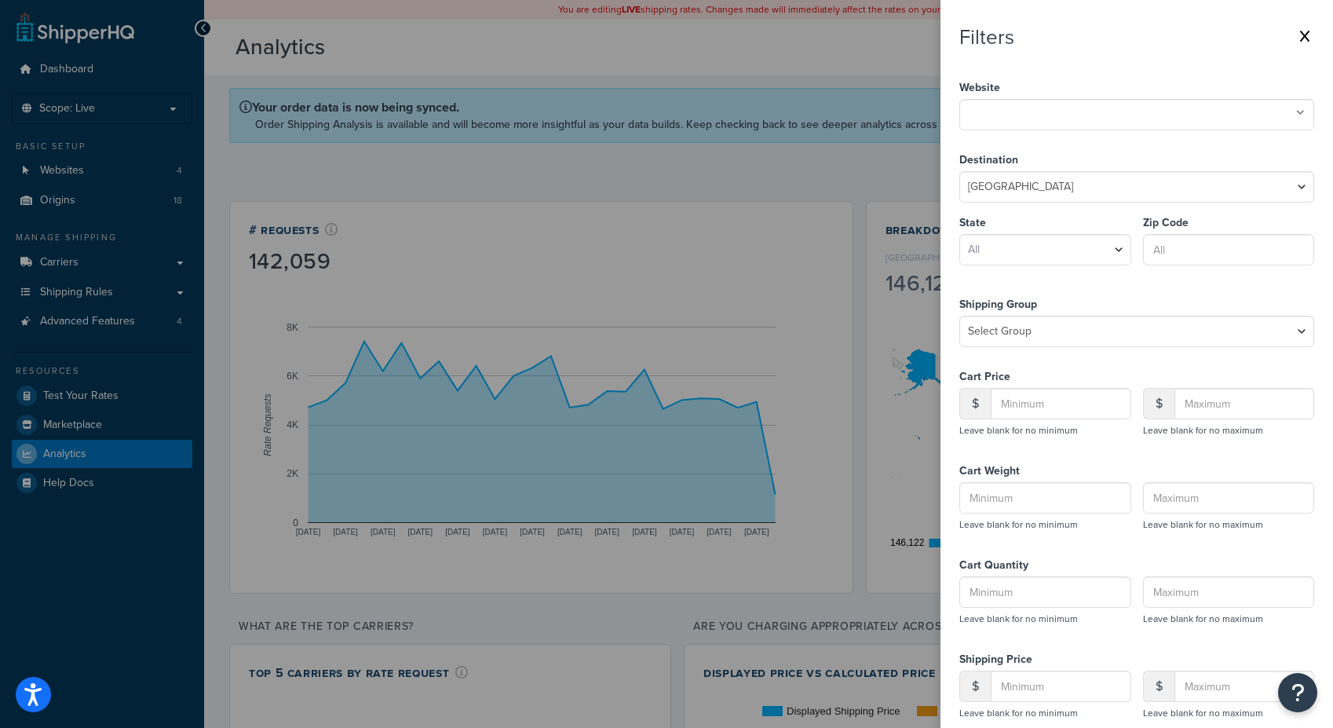
click at [1147, 36] on icon at bounding box center [1304, 36] width 9 height 13
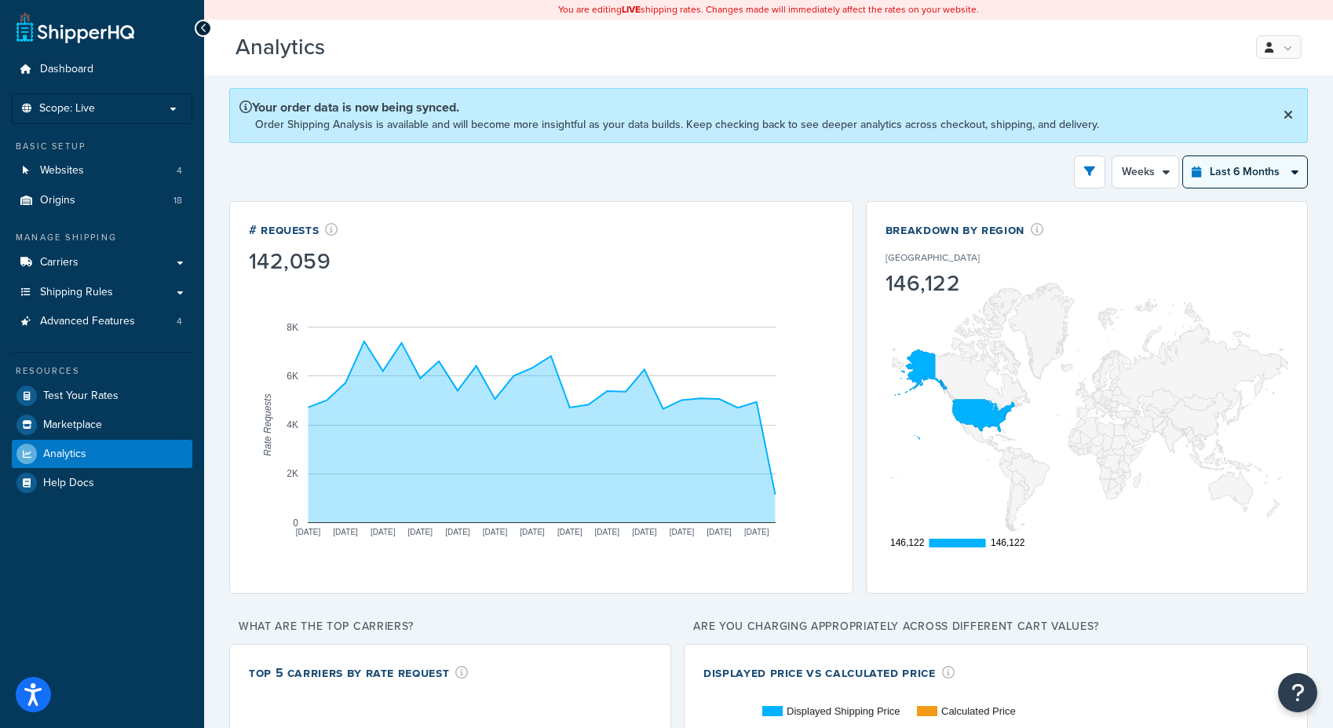
click at [1147, 173] on select "Last 24 Hours Last 7 Days Last 30 Days Last 3 Months Last 6 Months Last 12 Mont…" at bounding box center [1245, 171] width 124 height 31
click at [1085, 174] on icon "open filter drawer" at bounding box center [1090, 171] width 11 height 11
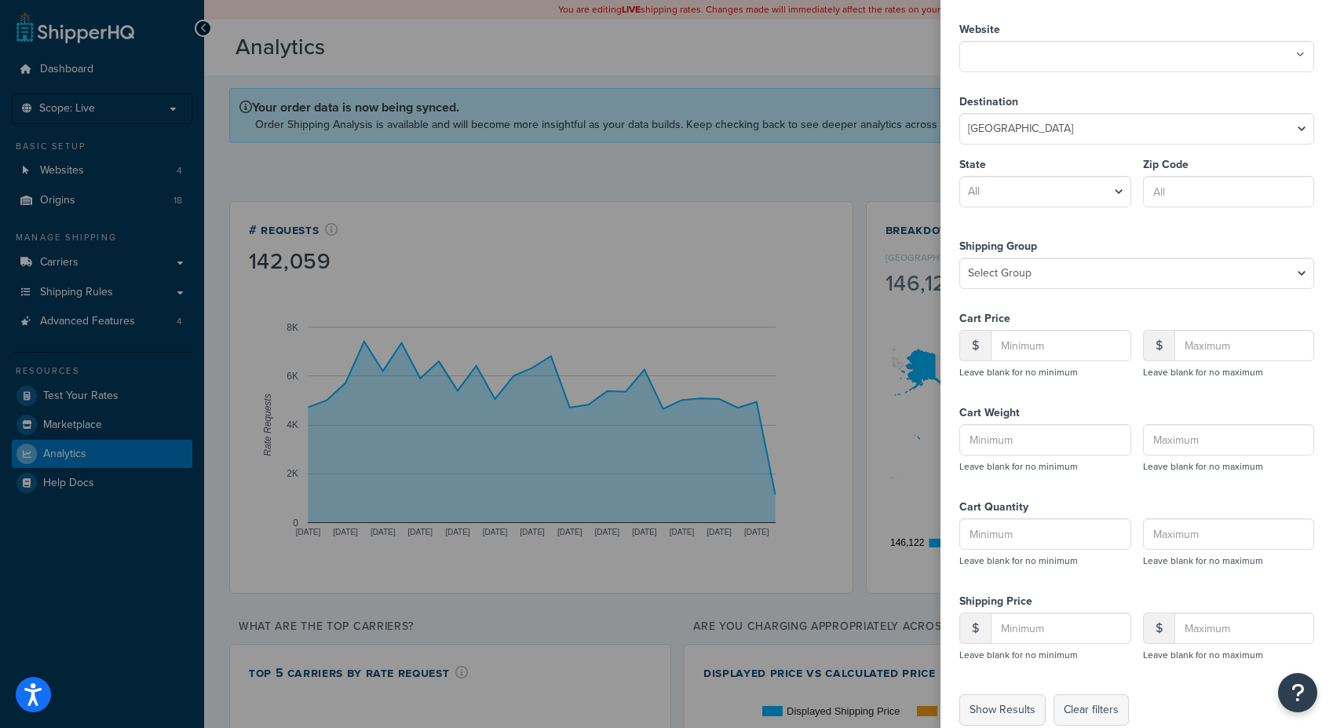
scroll to position [81, 0]
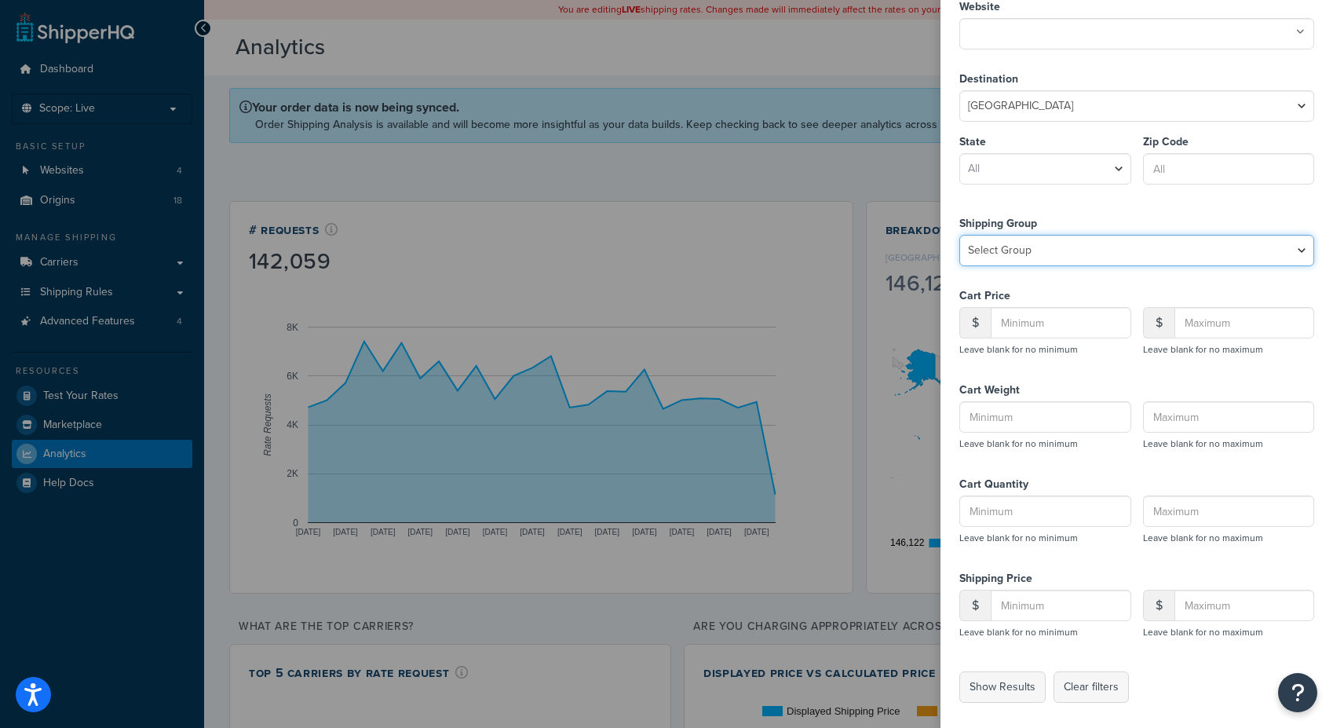
click at [1061, 262] on select "Select Group All Products not assigned to a Shipping Group Amazon FBA B2B Third…" at bounding box center [1137, 250] width 355 height 31
select select "Free Standard Shipping"
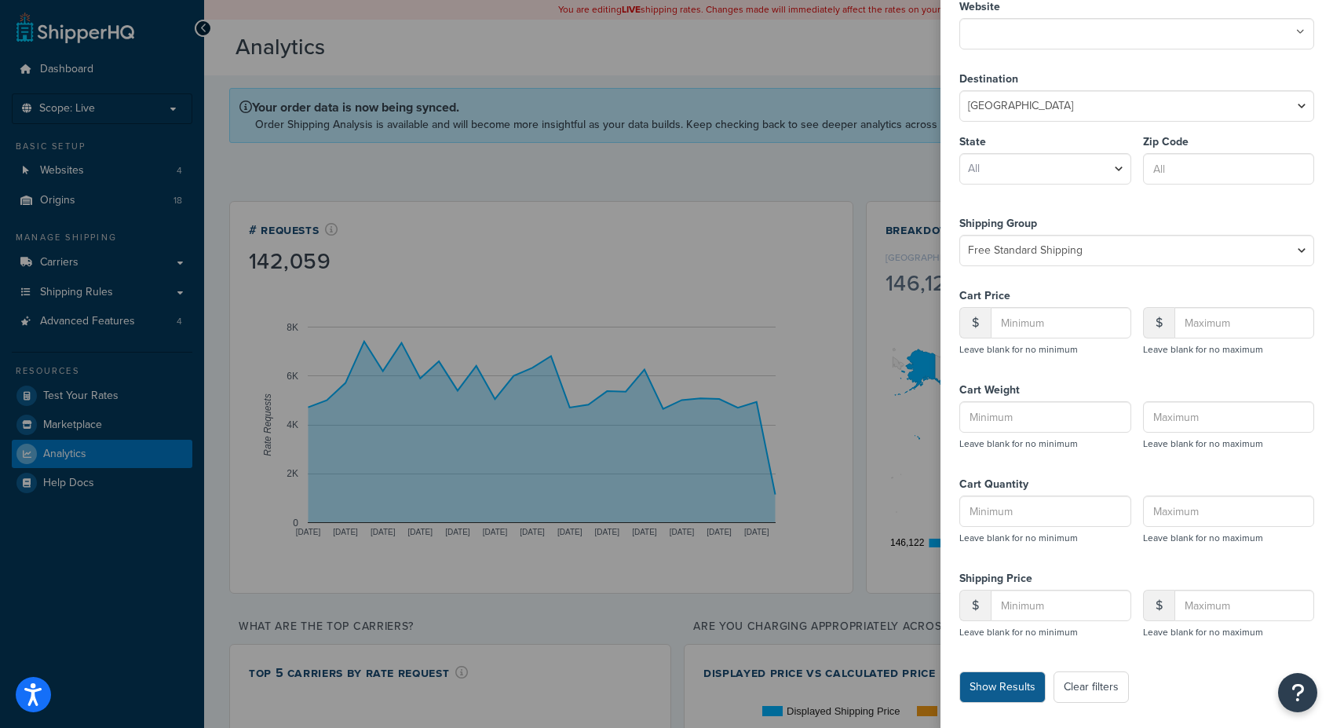
click at [1029, 683] on button "Show Results" at bounding box center [1003, 686] width 86 height 31
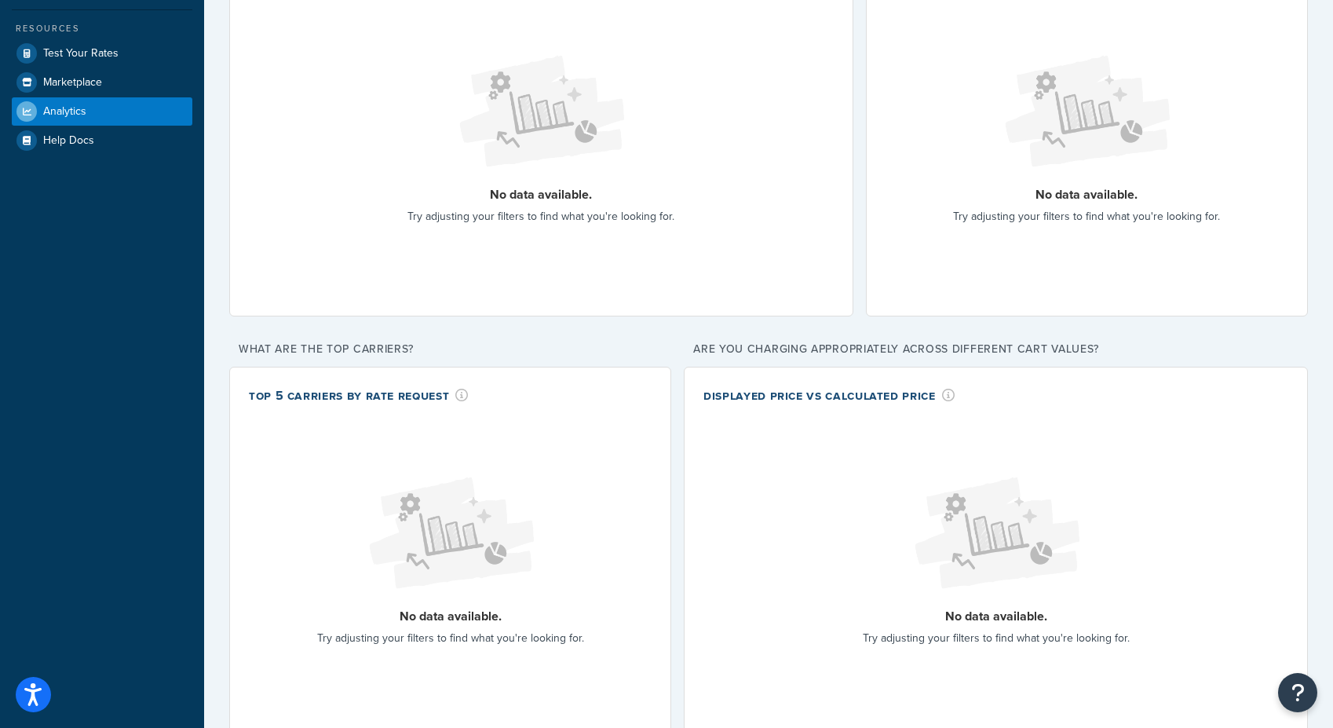
scroll to position [0, 0]
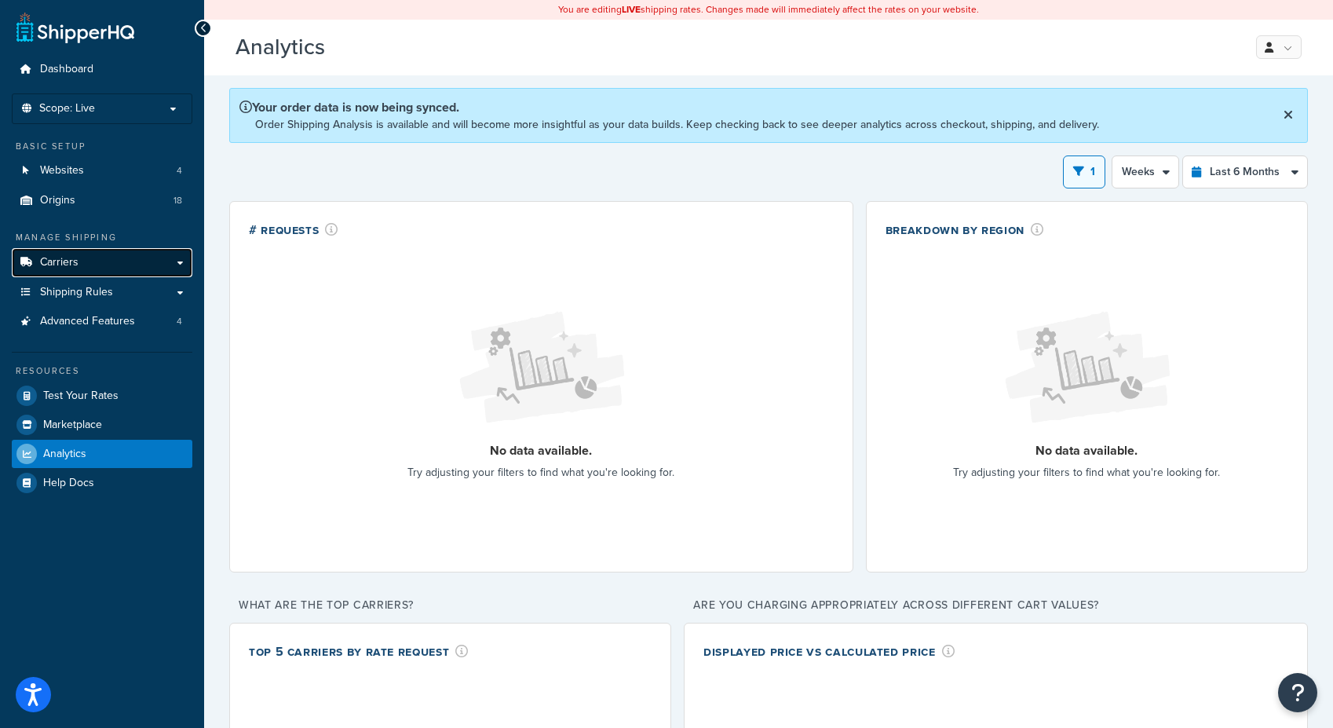
click at [60, 268] on span "Carriers" at bounding box center [59, 262] width 38 height 13
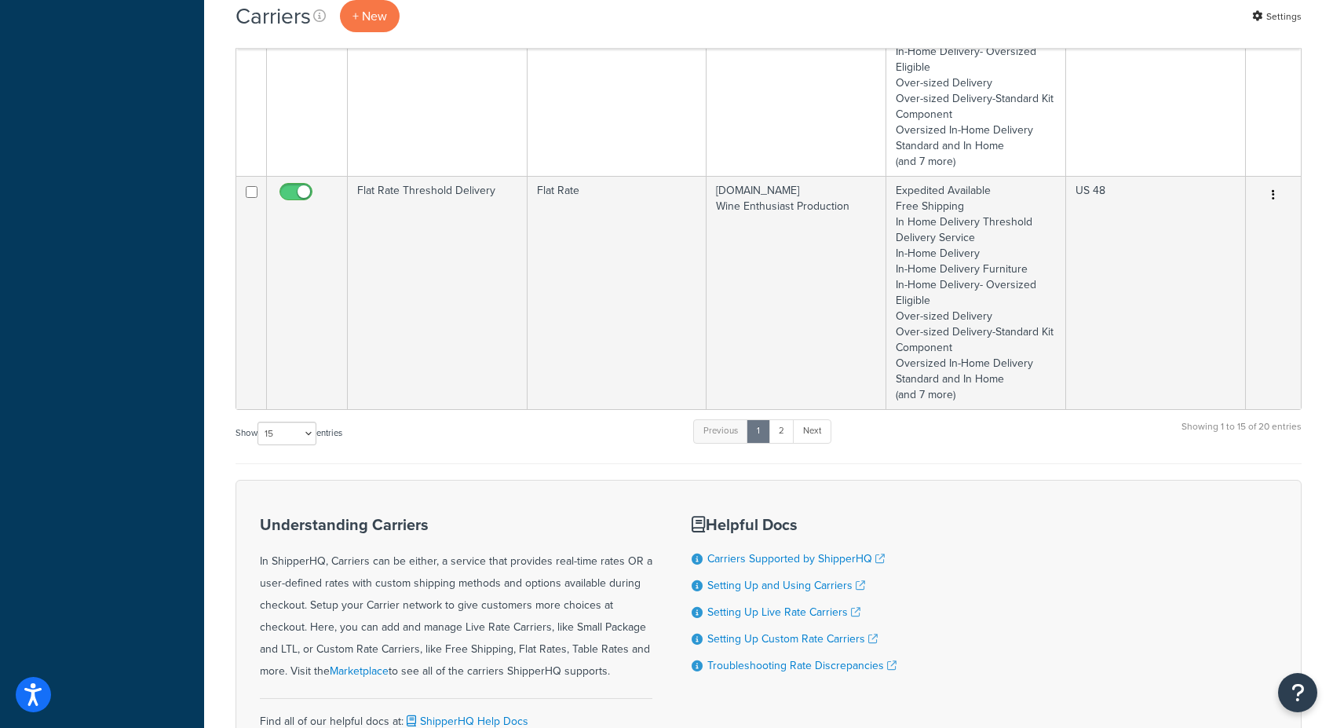
scroll to position [2430, 0]
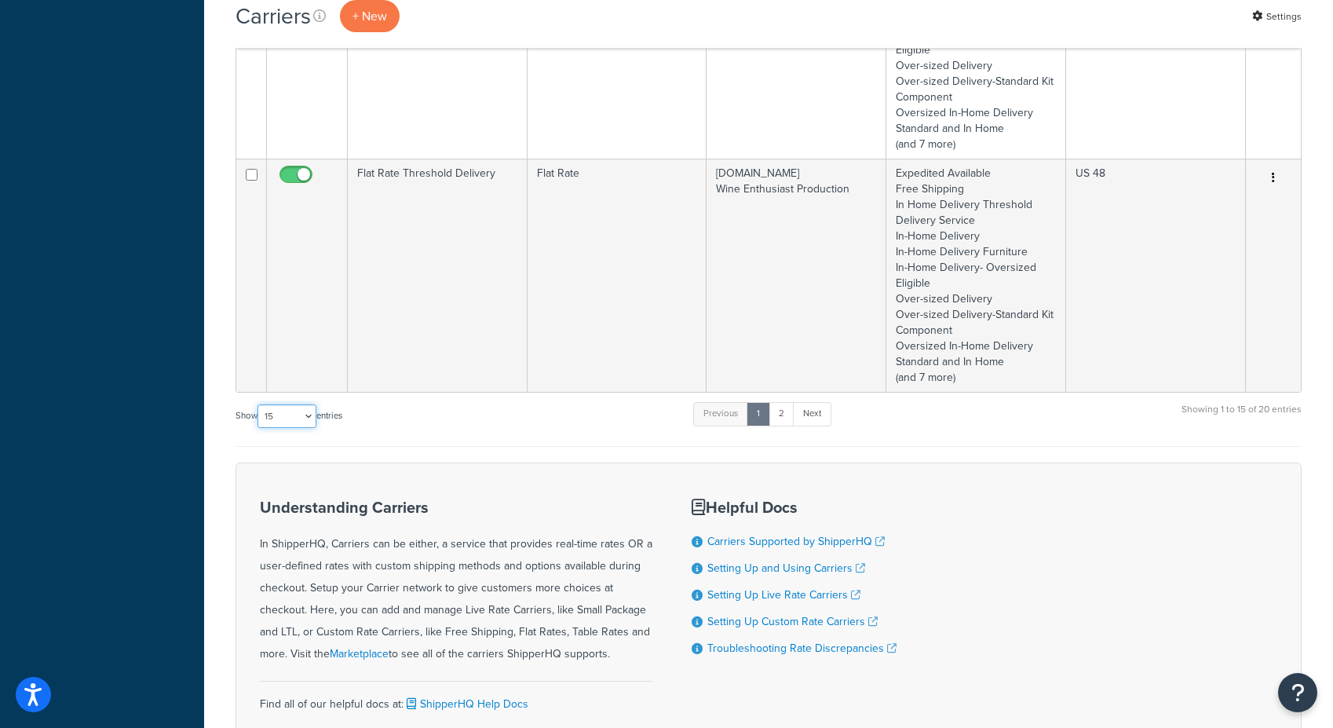
click at [289, 426] on select "10 15 25 50 100" at bounding box center [287, 416] width 59 height 24
select select "50"
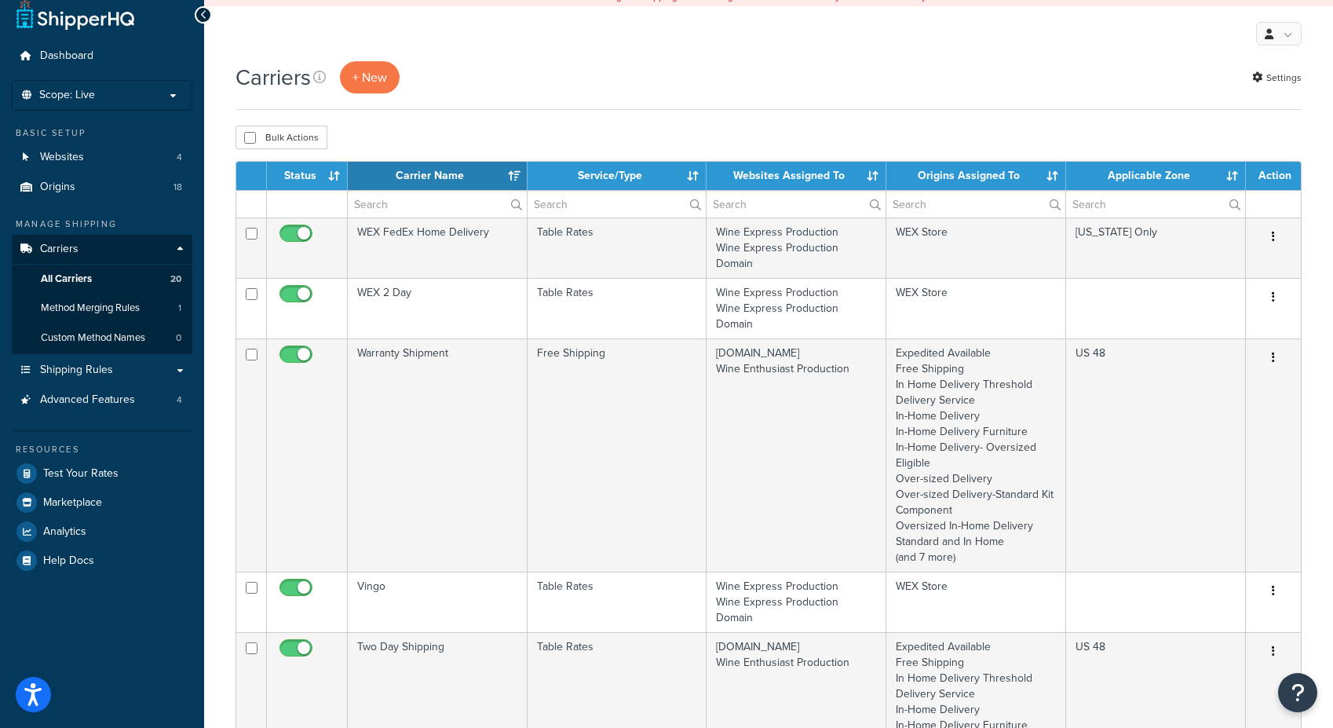
scroll to position [0, 0]
